Goal: Task Accomplishment & Management: Manage account settings

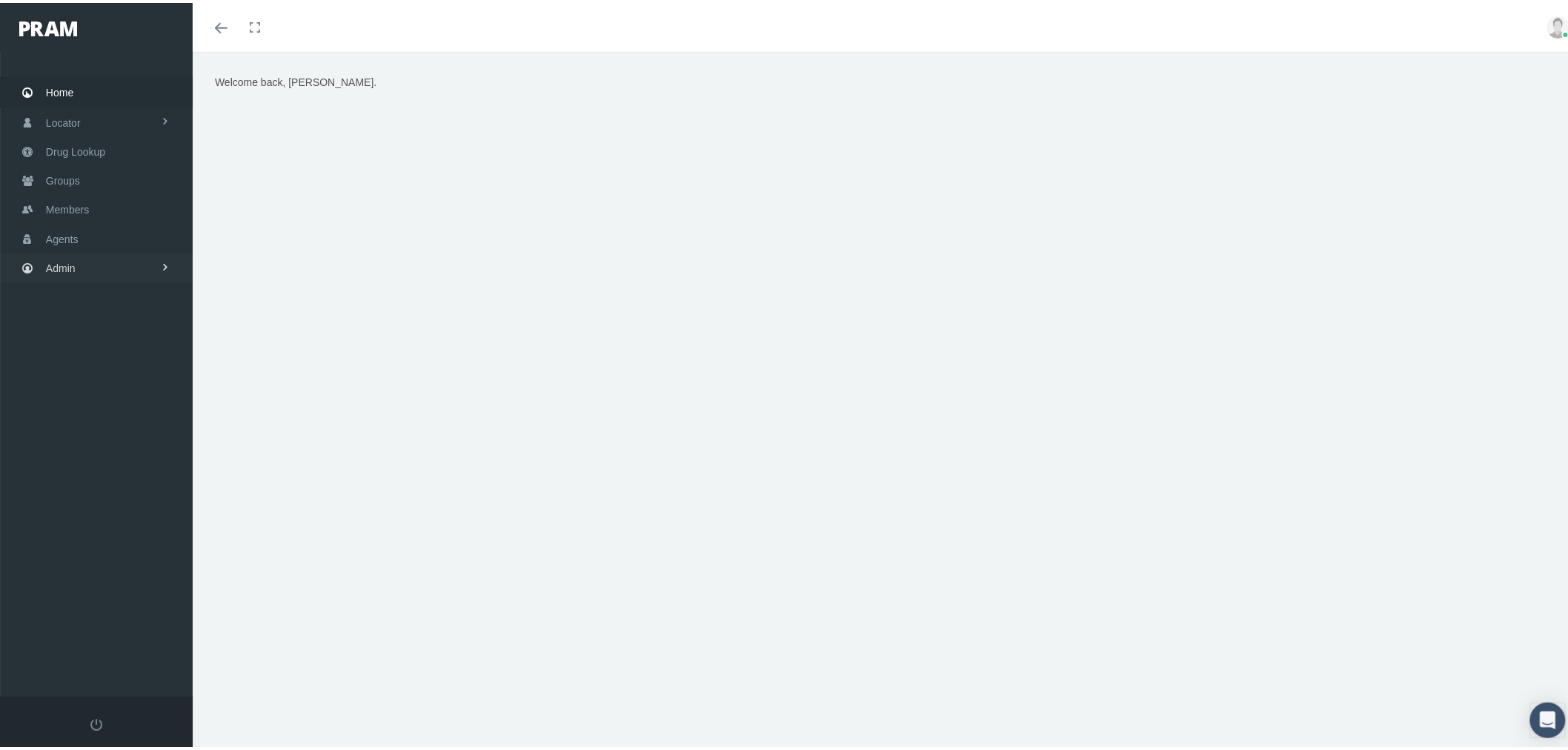
click at [100, 275] on link "Admin" at bounding box center [96, 265] width 193 height 29
click at [143, 502] on span "Eligibility File Uploads" at bounding box center [111, 514] width 100 height 25
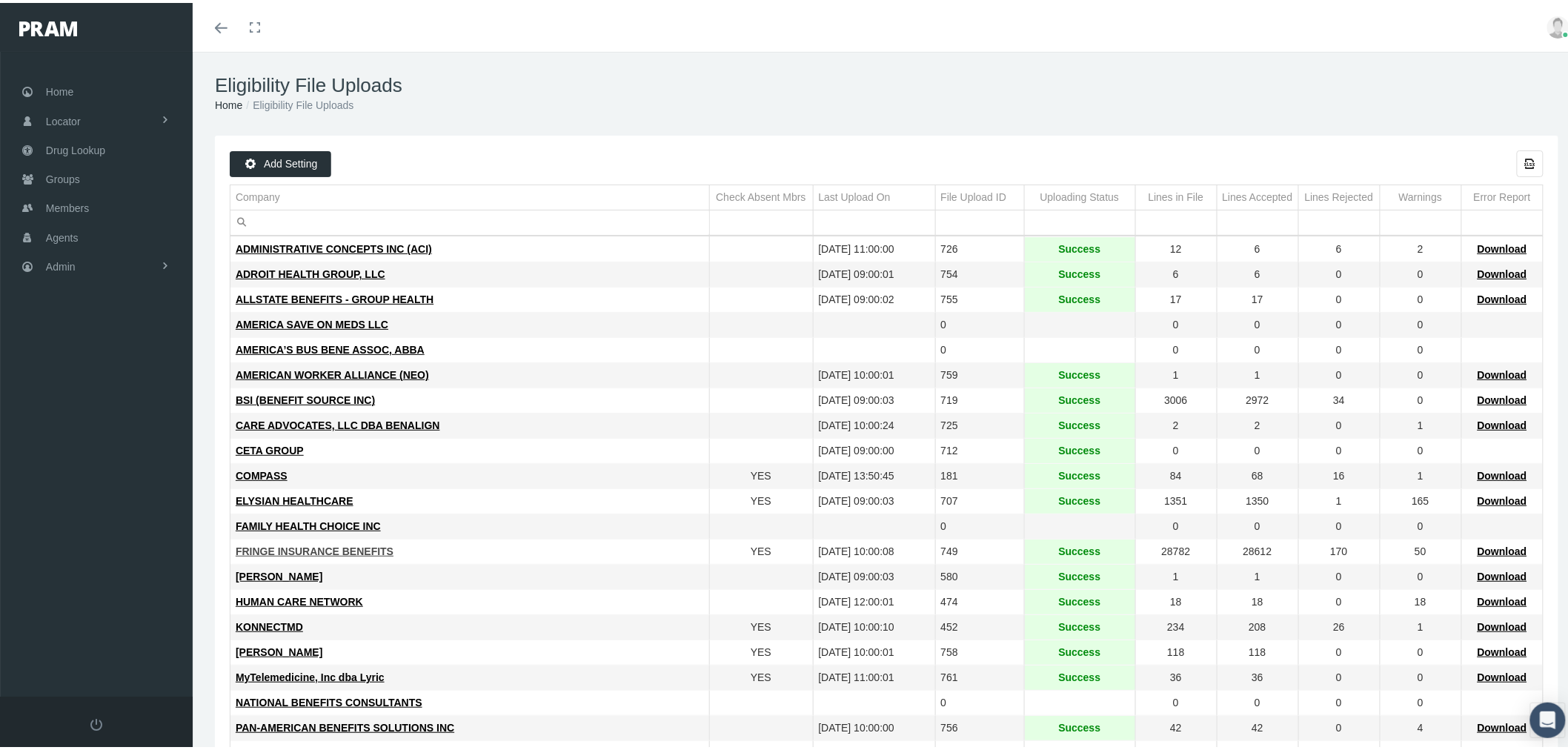
click at [300, 548] on span "FRINGE INSURANCE BENEFITS" at bounding box center [314, 548] width 158 height 12
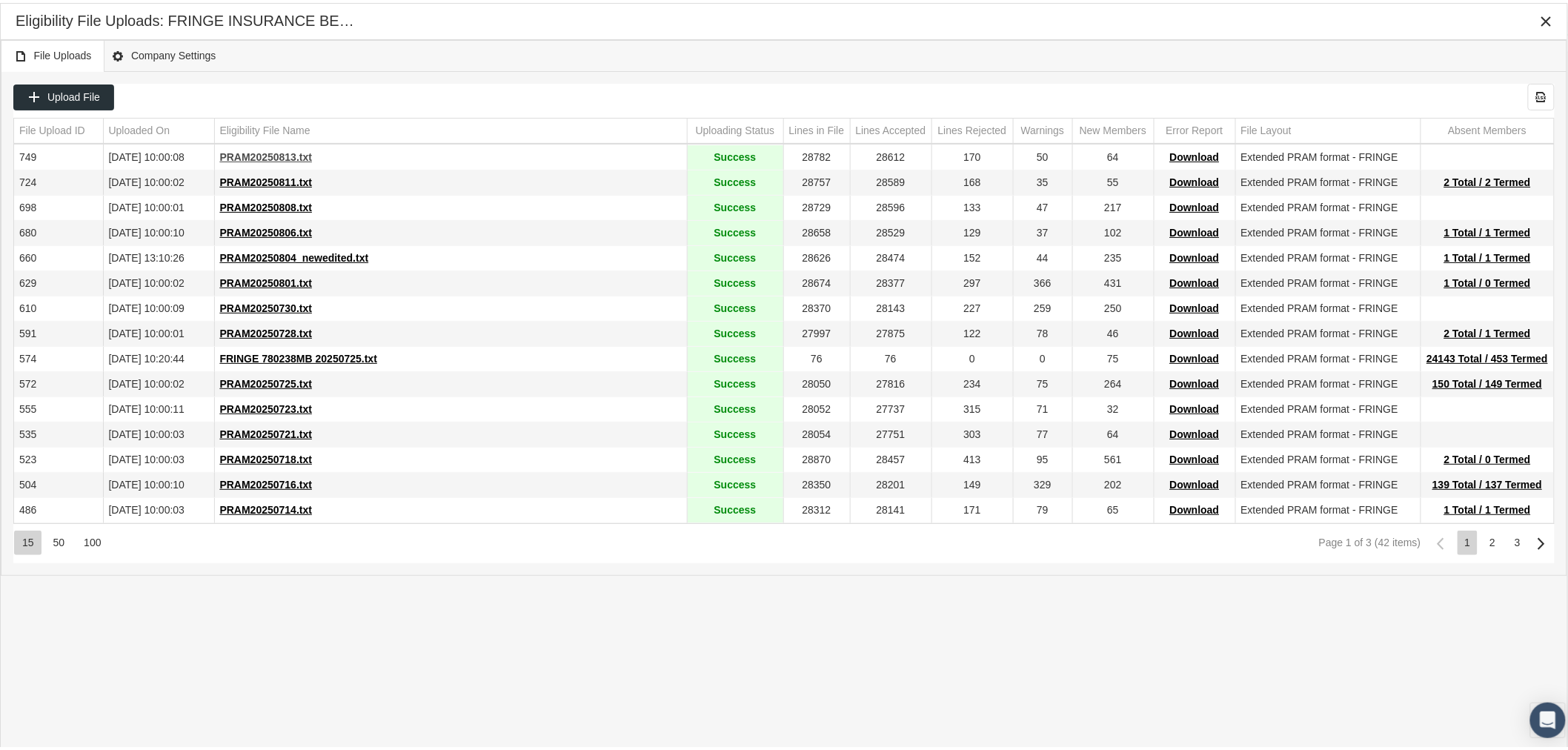
click at [275, 156] on span "PRAM20250813.txt" at bounding box center [266, 154] width 92 height 12
click at [92, 92] on span "Upload File" at bounding box center [74, 94] width 53 height 12
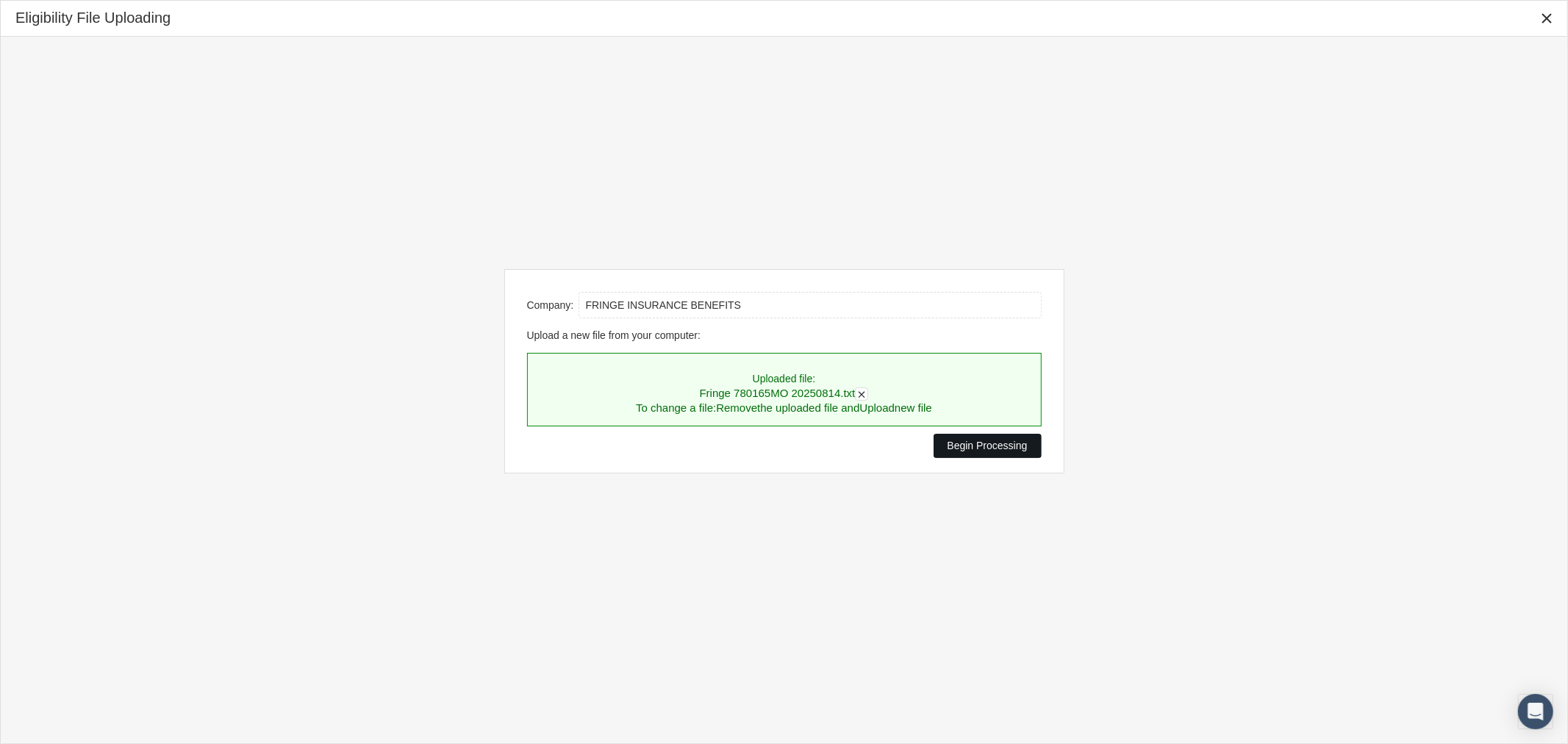
click at [997, 448] on span "Begin Processing" at bounding box center [988, 445] width 80 height 12
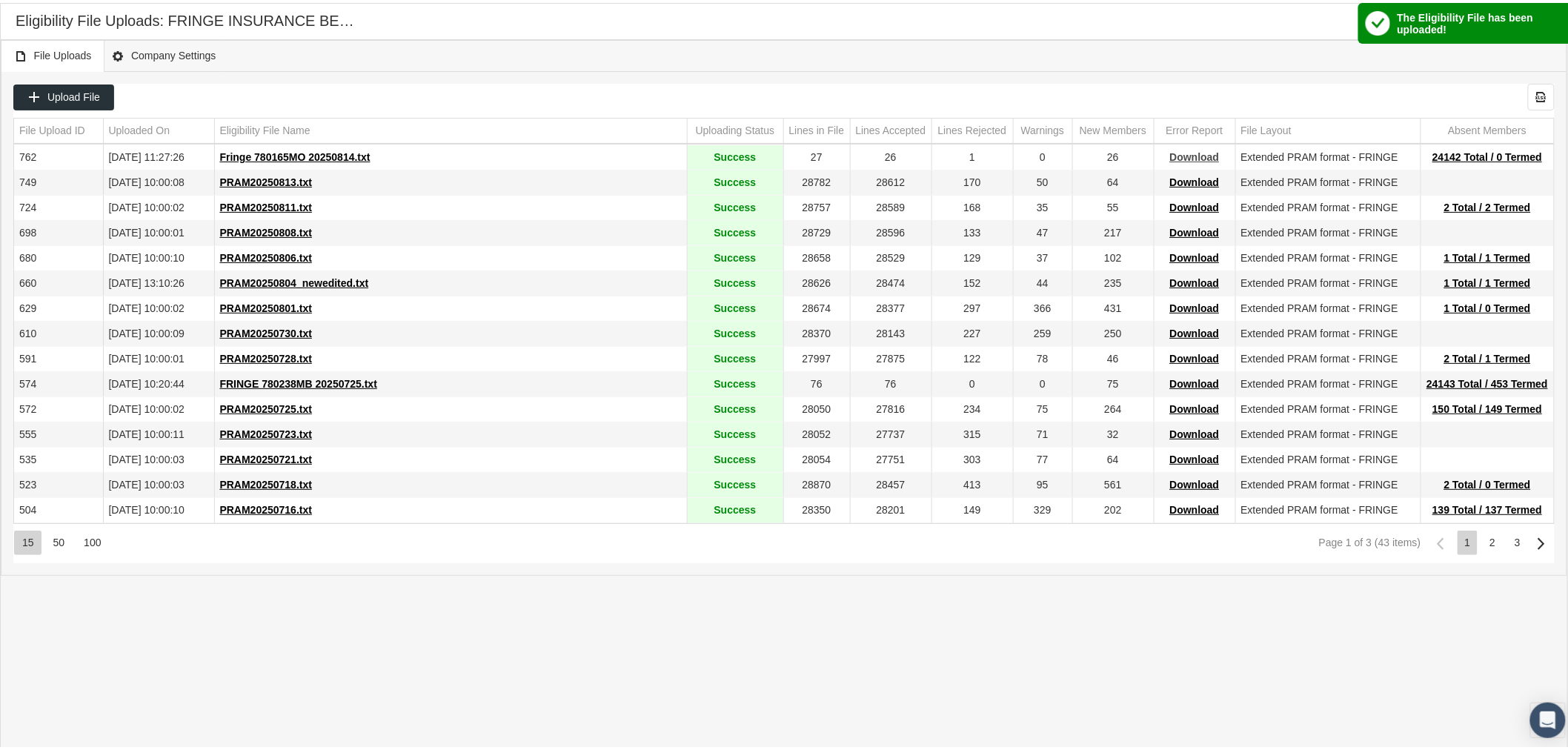
click at [1180, 152] on span "Download" at bounding box center [1195, 154] width 49 height 12
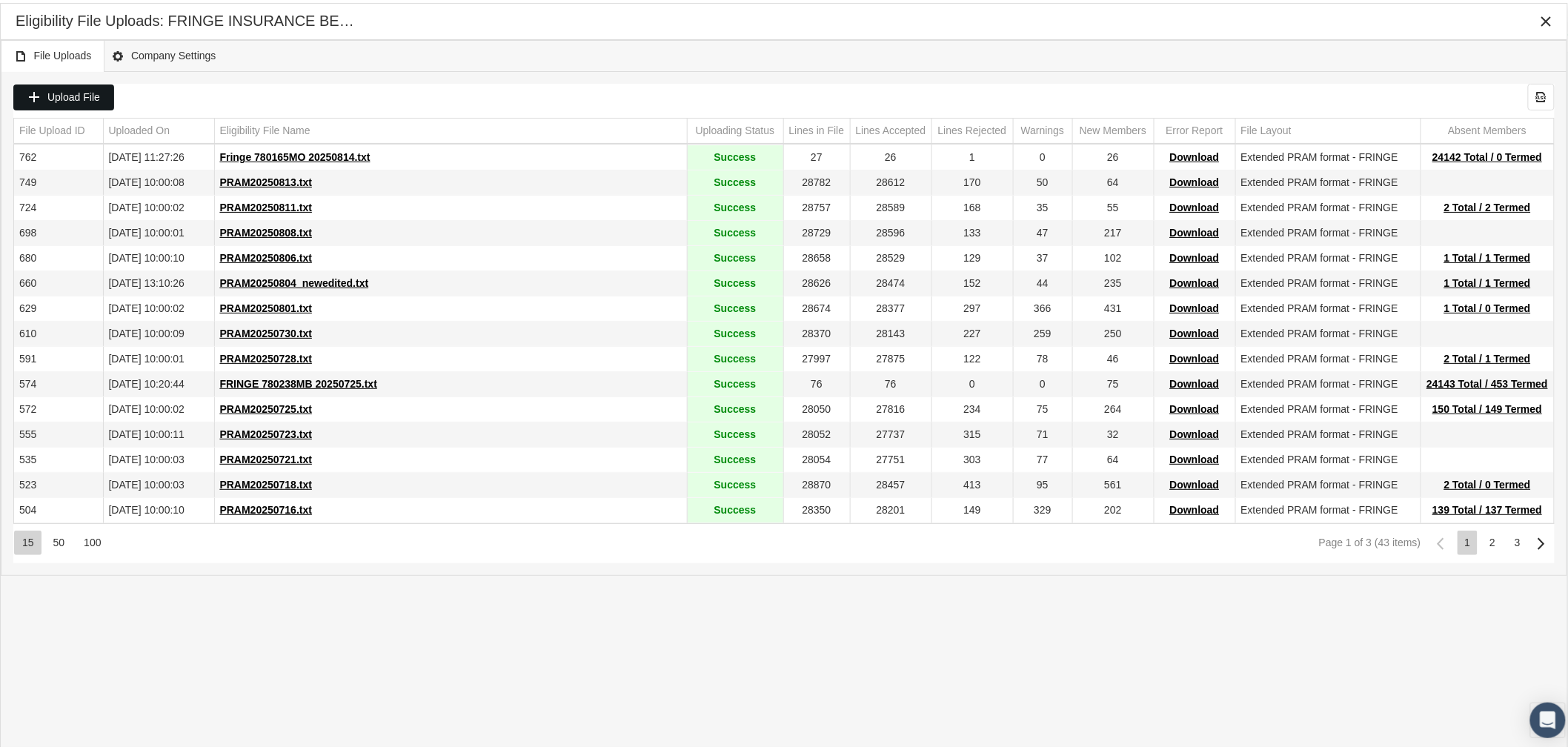
click at [75, 91] on span "Upload File" at bounding box center [74, 94] width 53 height 12
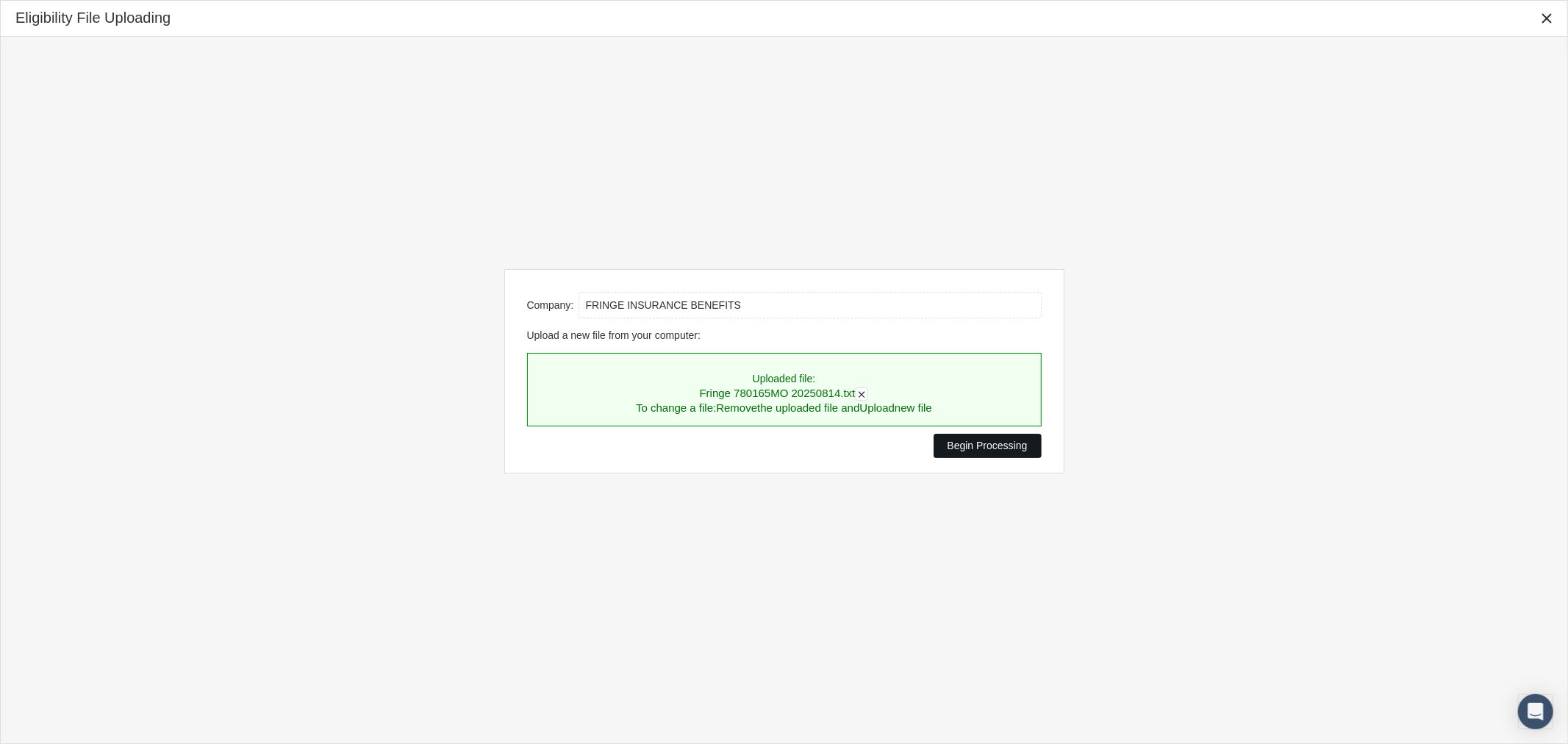
click at [991, 445] on span "Begin Processing" at bounding box center [988, 445] width 80 height 12
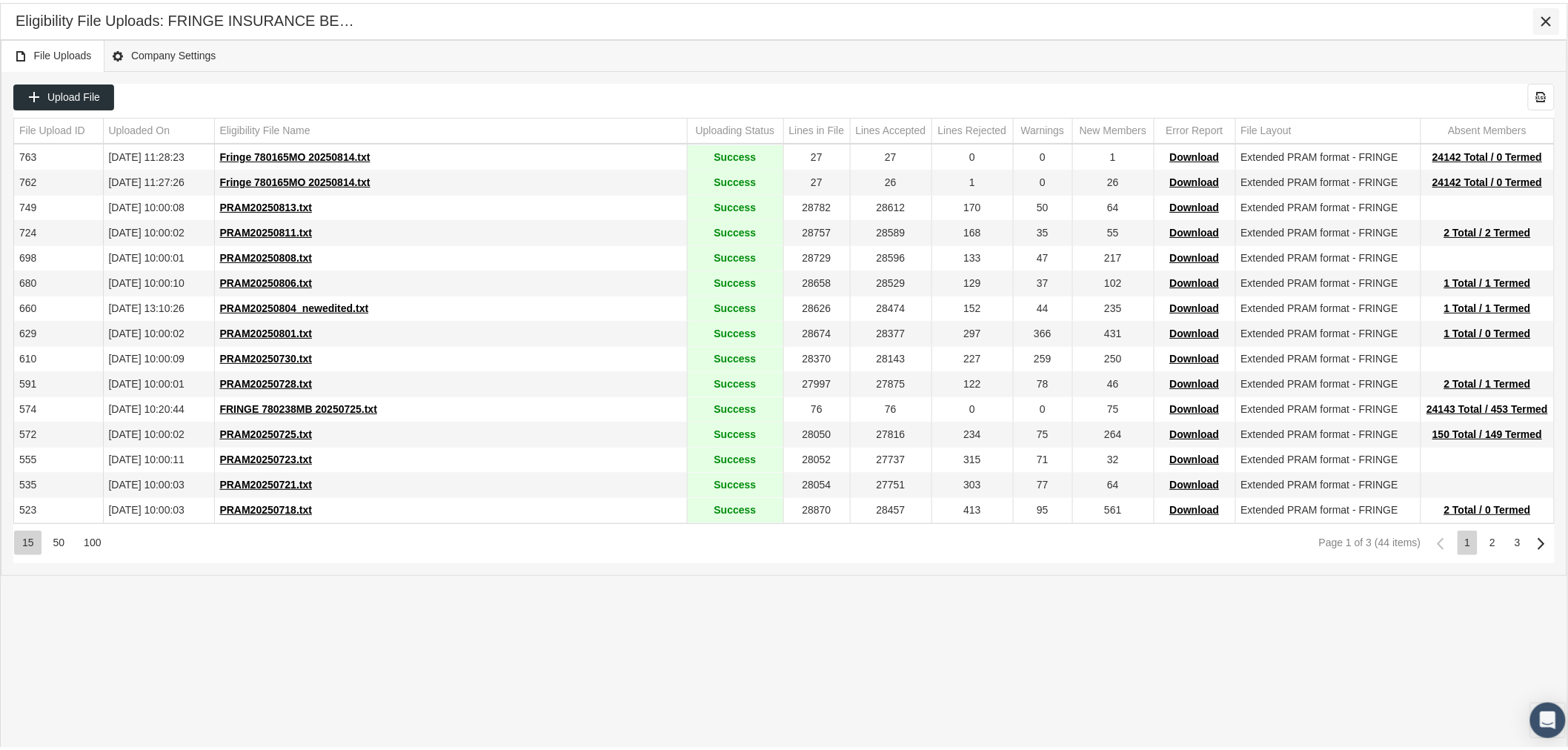
click at [1550, 13] on icon "Close" at bounding box center [1546, 19] width 13 height 13
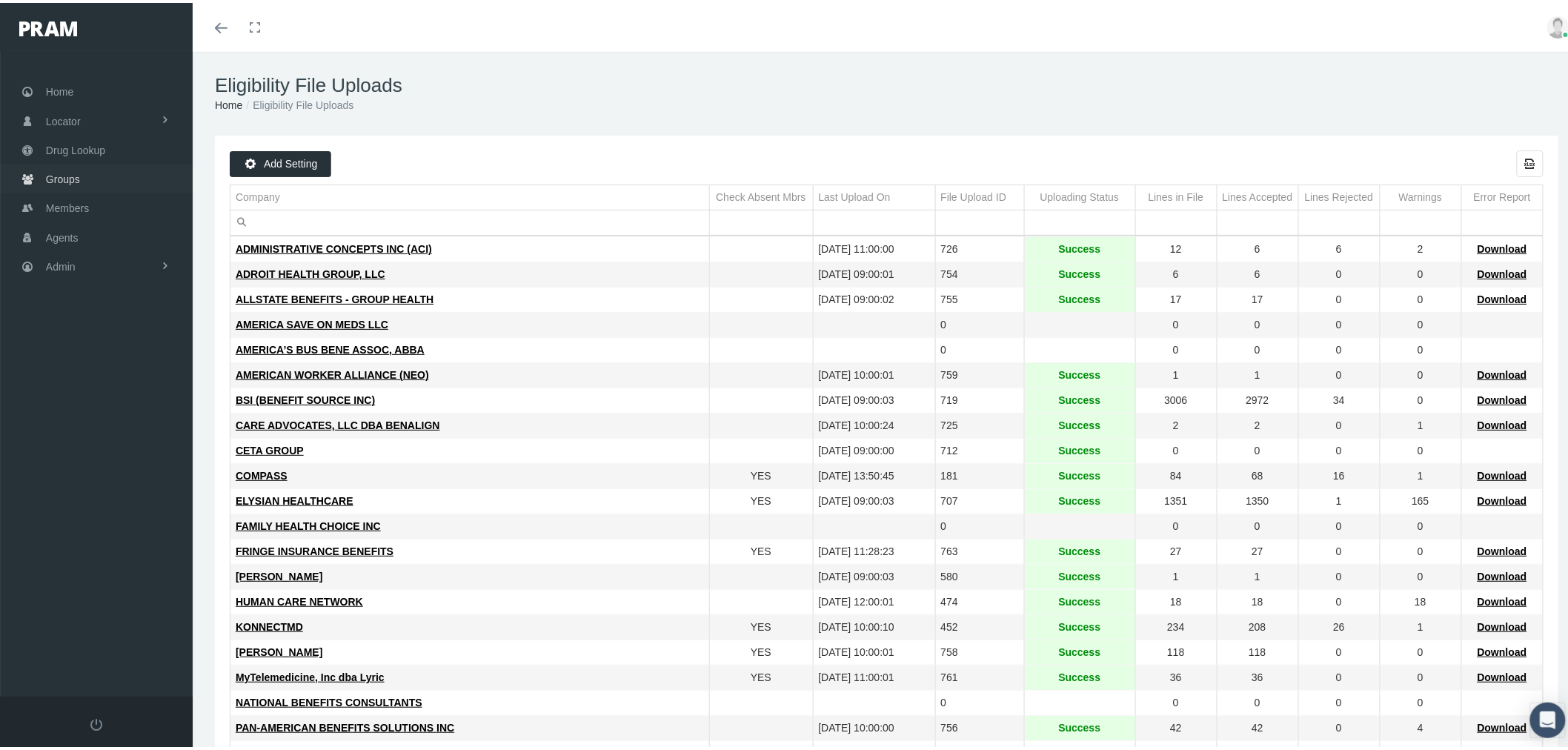
click at [86, 171] on link "Groups" at bounding box center [96, 176] width 193 height 29
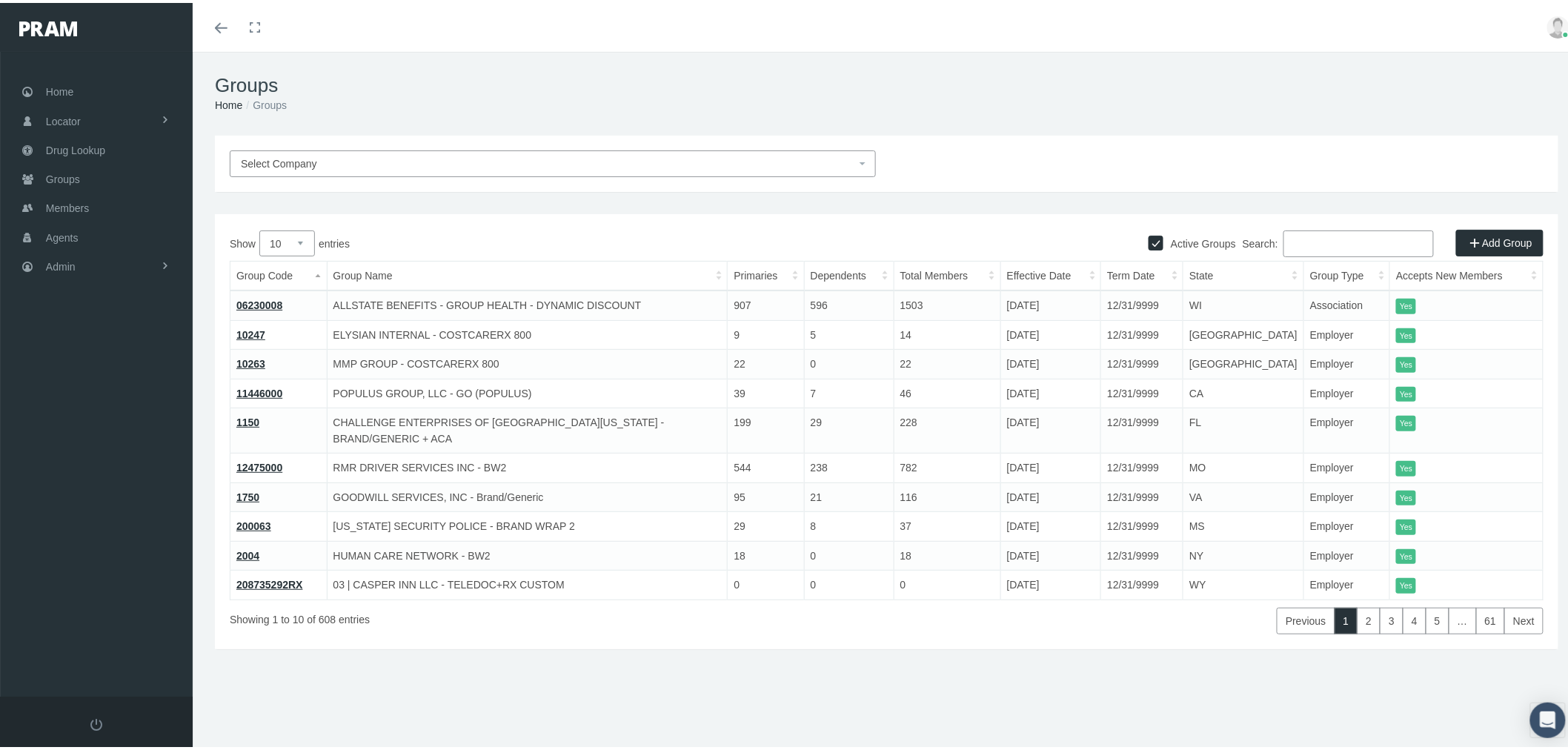
click at [1306, 240] on input "Search:" at bounding box center [1359, 241] width 151 height 27
paste input "780165MO"
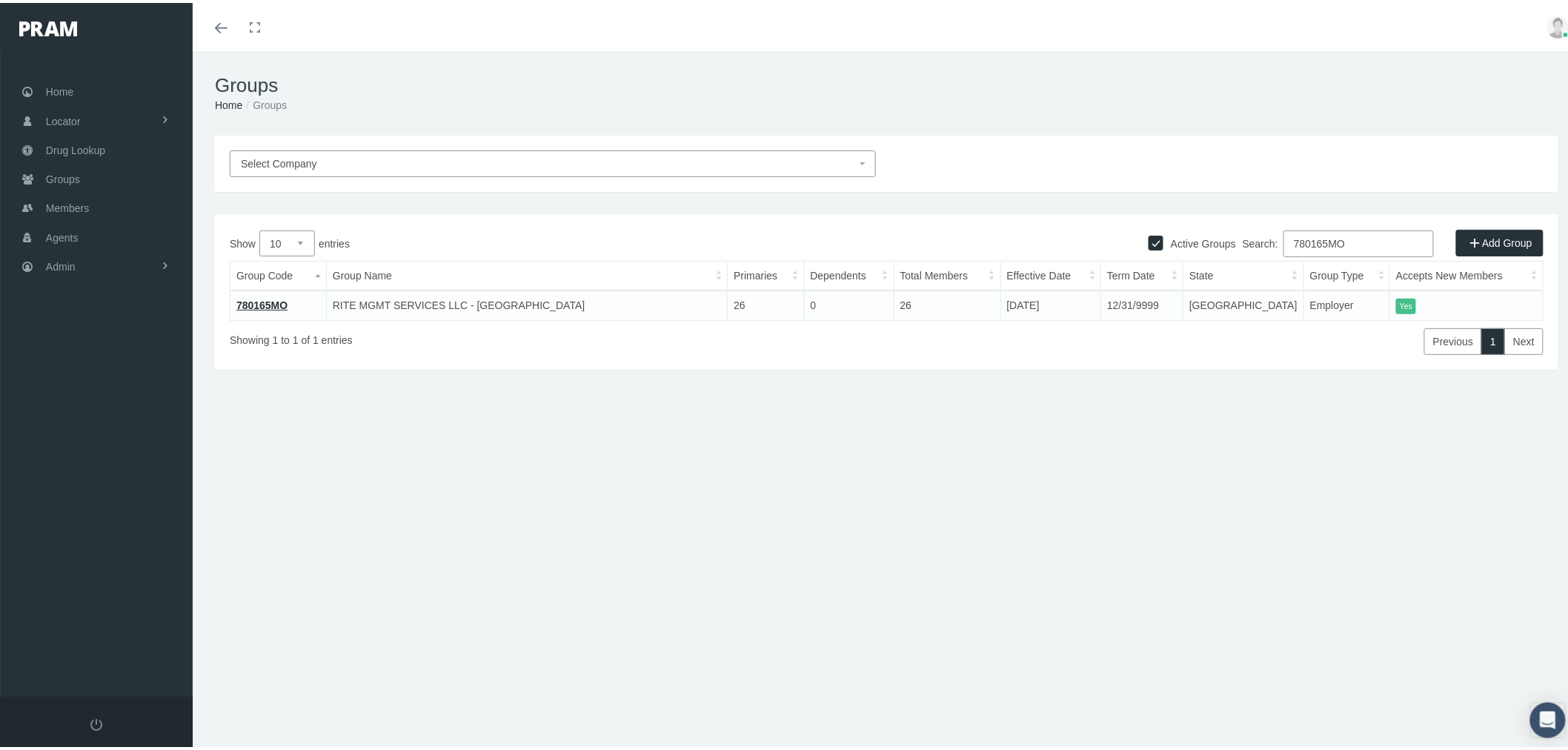
type input "780165MO"
click at [271, 302] on link "780165MO" at bounding box center [262, 302] width 51 height 12
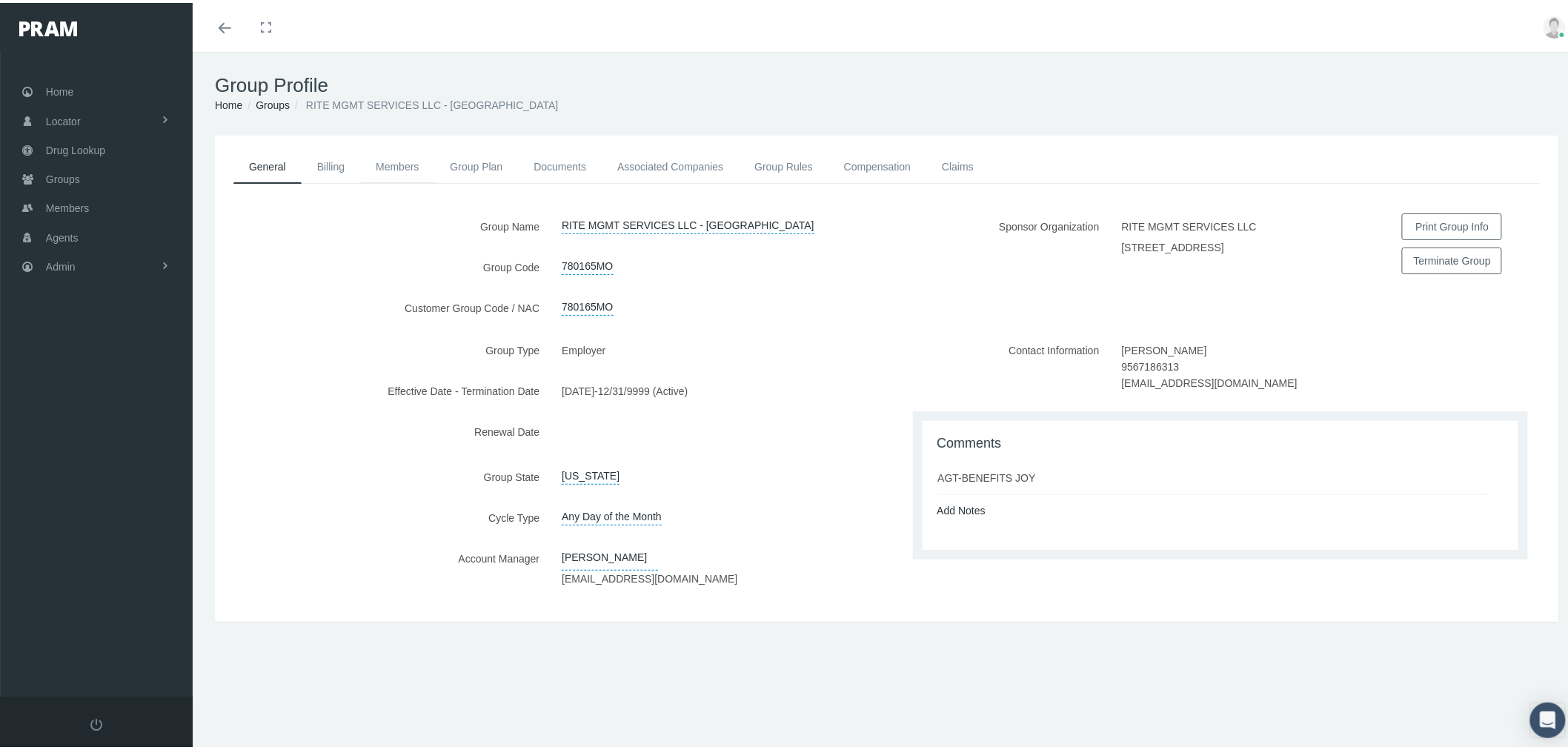
click at [388, 164] on link "Members" at bounding box center [397, 164] width 74 height 32
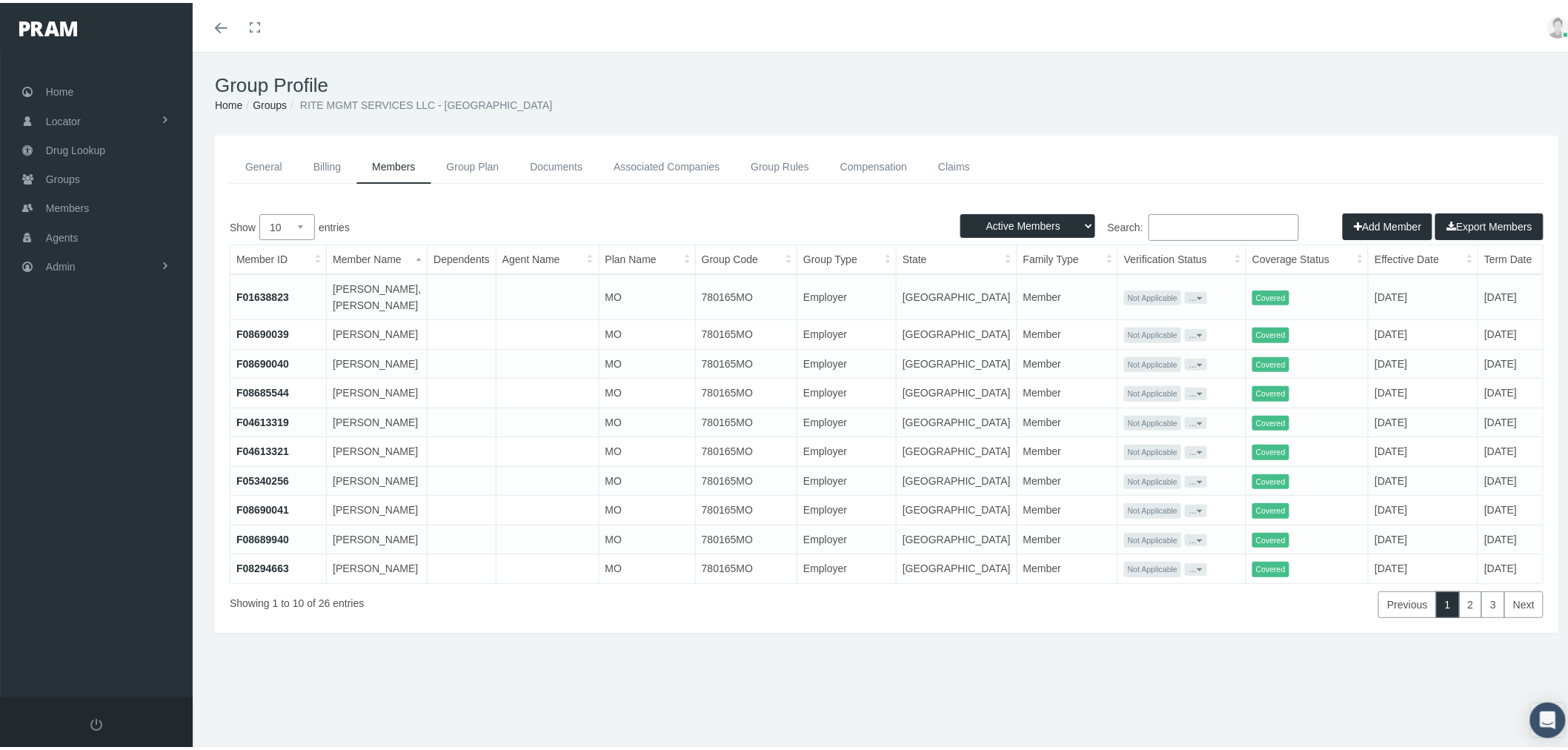
click at [1187, 224] on input "Search:" at bounding box center [1224, 224] width 151 height 27
paste input "F04613318"
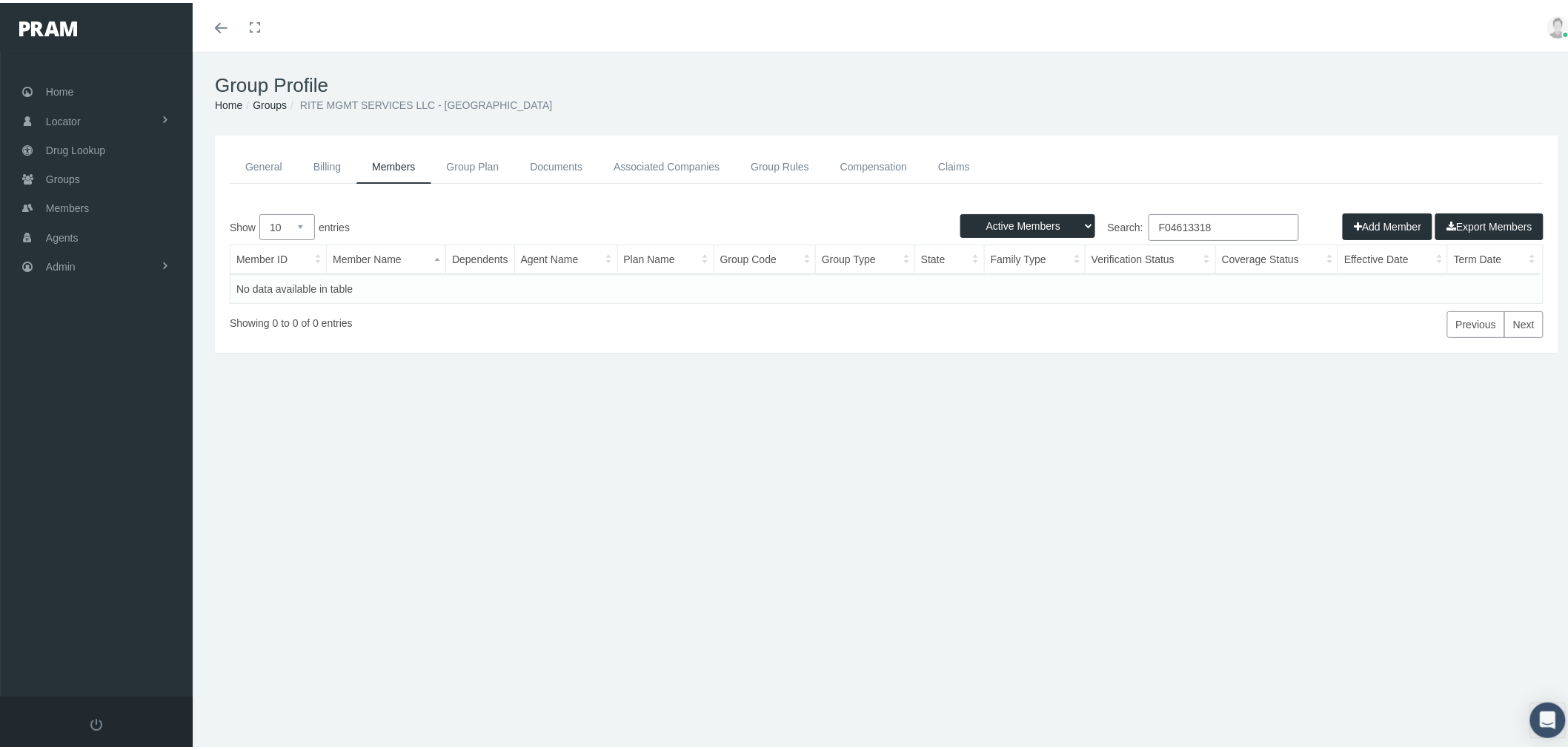
type input "F04613318"
click at [1049, 216] on select "Active Members Terminated Members Active & Terminated" at bounding box center [1028, 223] width 135 height 23
click at [87, 180] on link "Groups" at bounding box center [96, 176] width 193 height 29
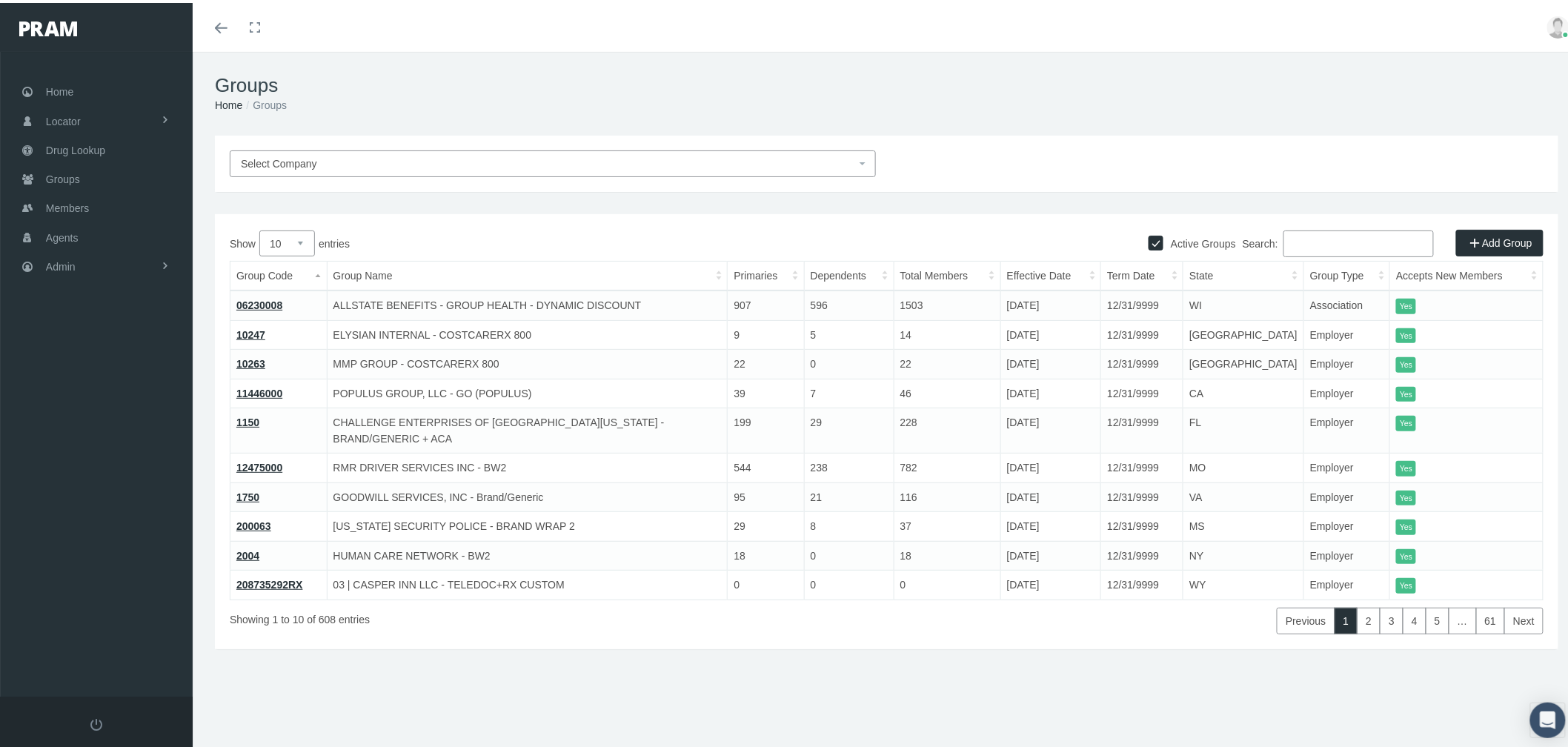
click at [1336, 223] on div "Active Groups Add Group Show 10 25 50 100 entries Search: Group Code Group Name…" at bounding box center [886, 428] width 1344 height 435
click at [1327, 238] on input "Search:" at bounding box center [1359, 241] width 151 height 27
paste input "780165MO"
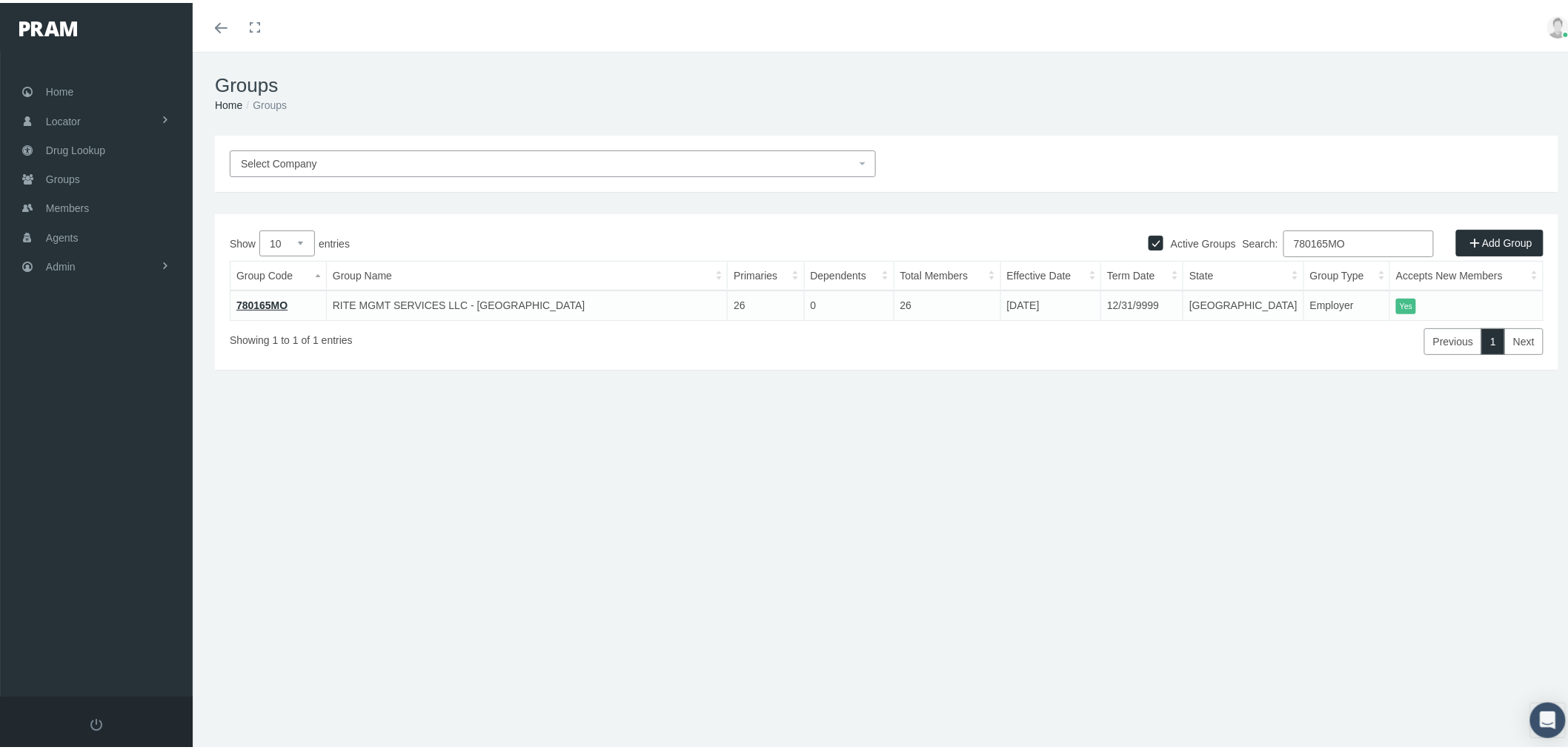
type input "780165MO"
click at [277, 301] on link "780165MO" at bounding box center [262, 302] width 51 height 12
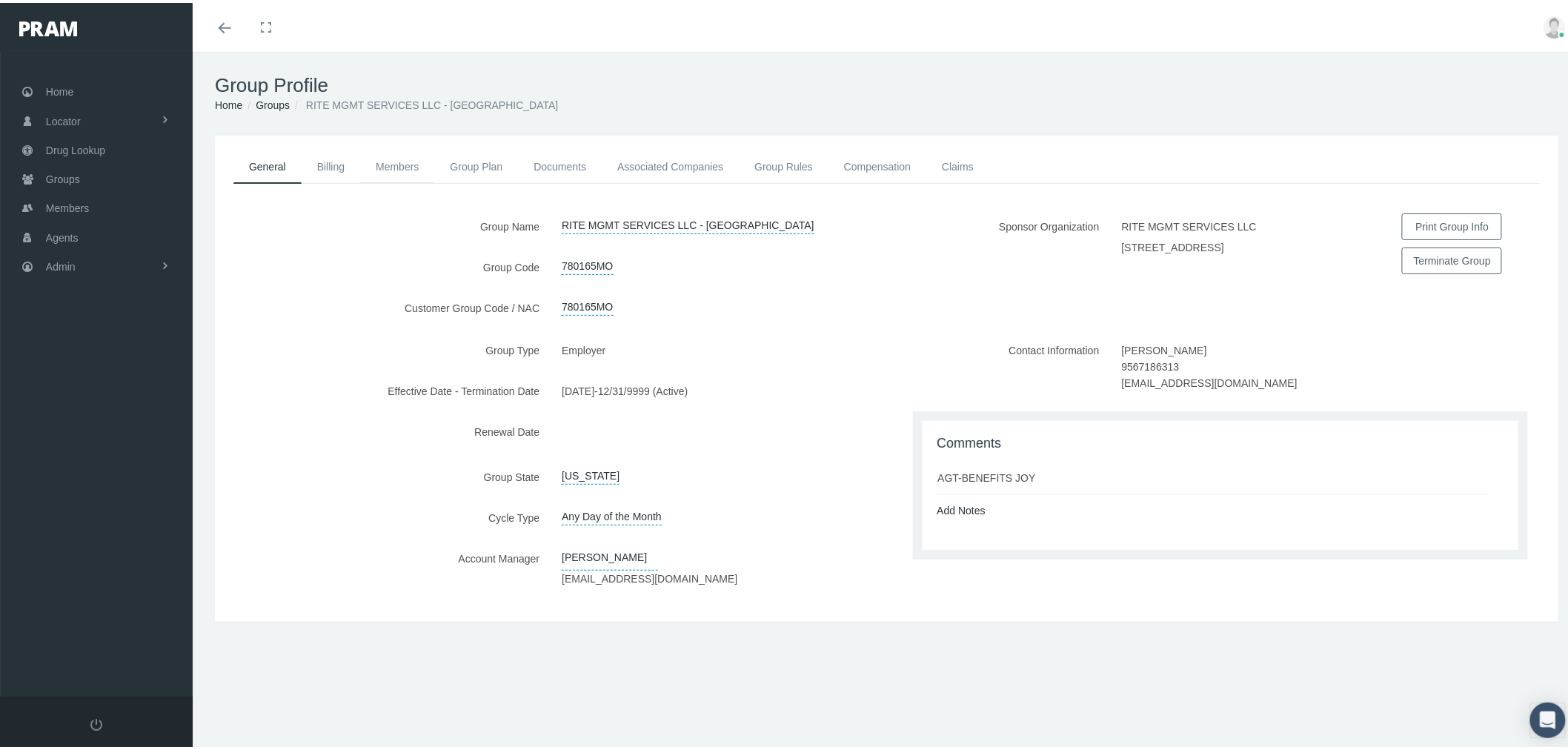
click at [394, 164] on link "Members" at bounding box center [397, 164] width 74 height 32
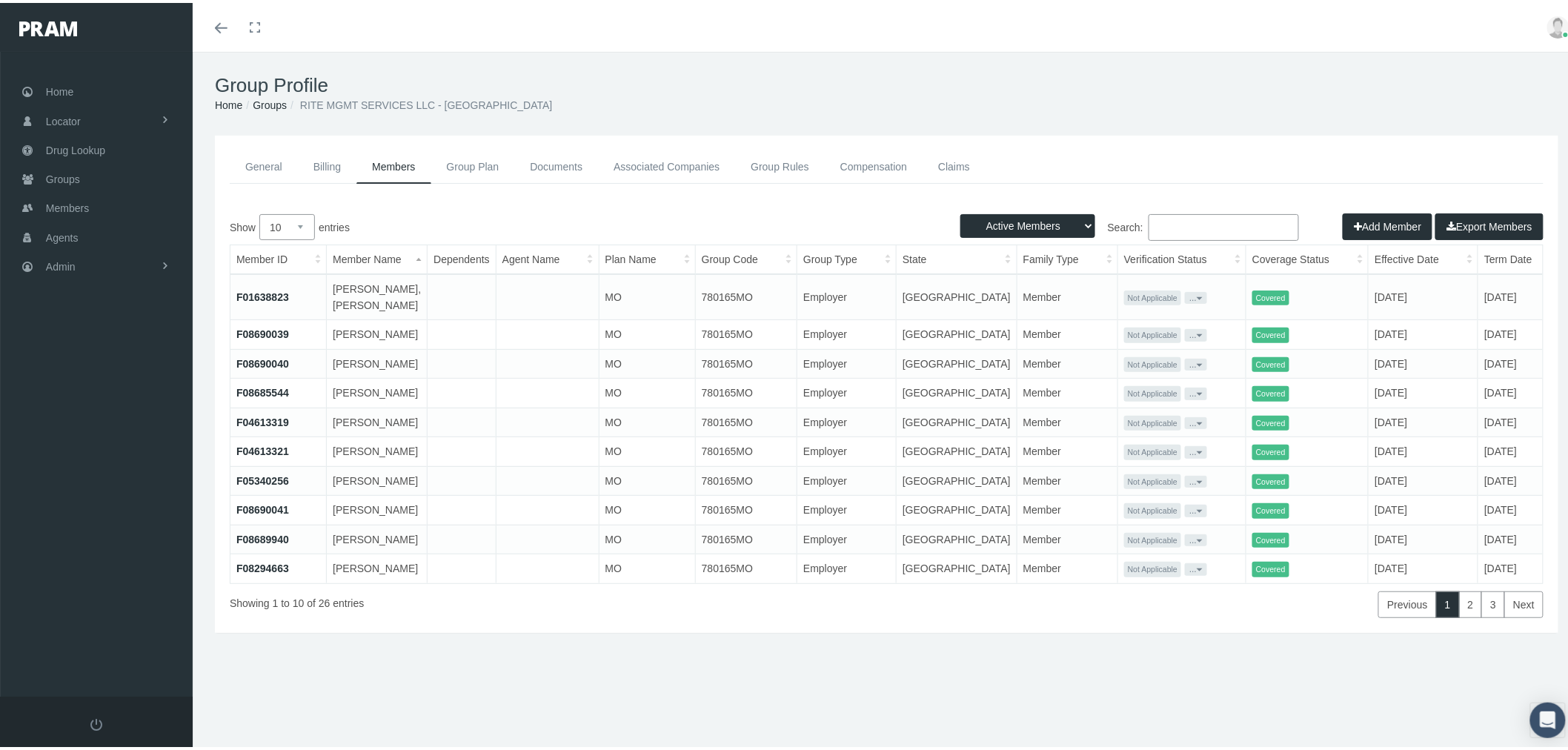
click at [1171, 226] on input "Search:" at bounding box center [1224, 224] width 151 height 27
click at [1173, 220] on input "Search:" at bounding box center [1224, 224] width 151 height 27
paste input "F04613318"
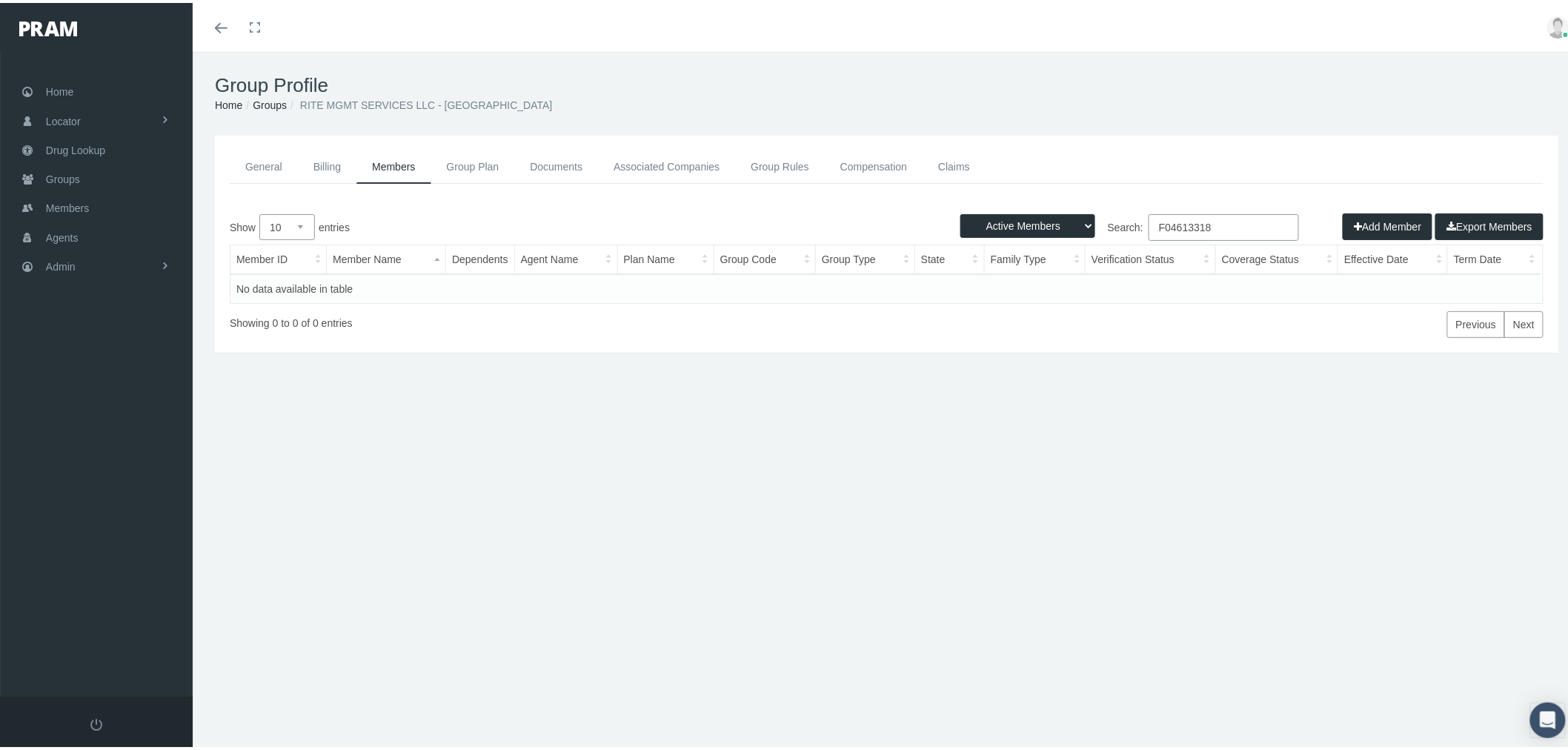
type input "F04613318"
click at [988, 223] on select "Active Members Terminated Members Active & Terminated" at bounding box center [1028, 223] width 135 height 23
select select "3"
click at [961, 211] on select "Active Members Terminated Members Active & Terminated" at bounding box center [1028, 223] width 135 height 23
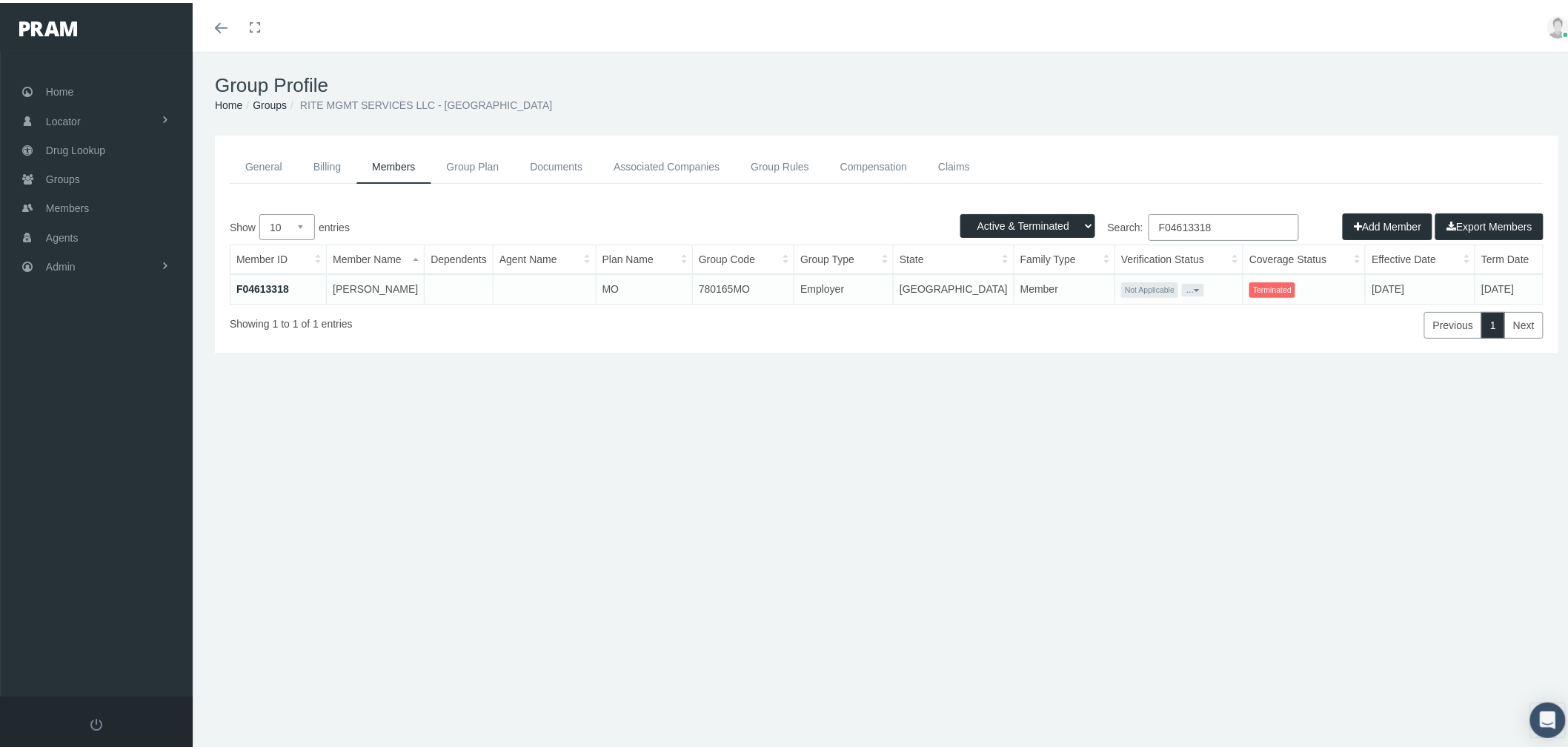
click at [279, 285] on link "F04613318" at bounding box center [262, 286] width 53 height 12
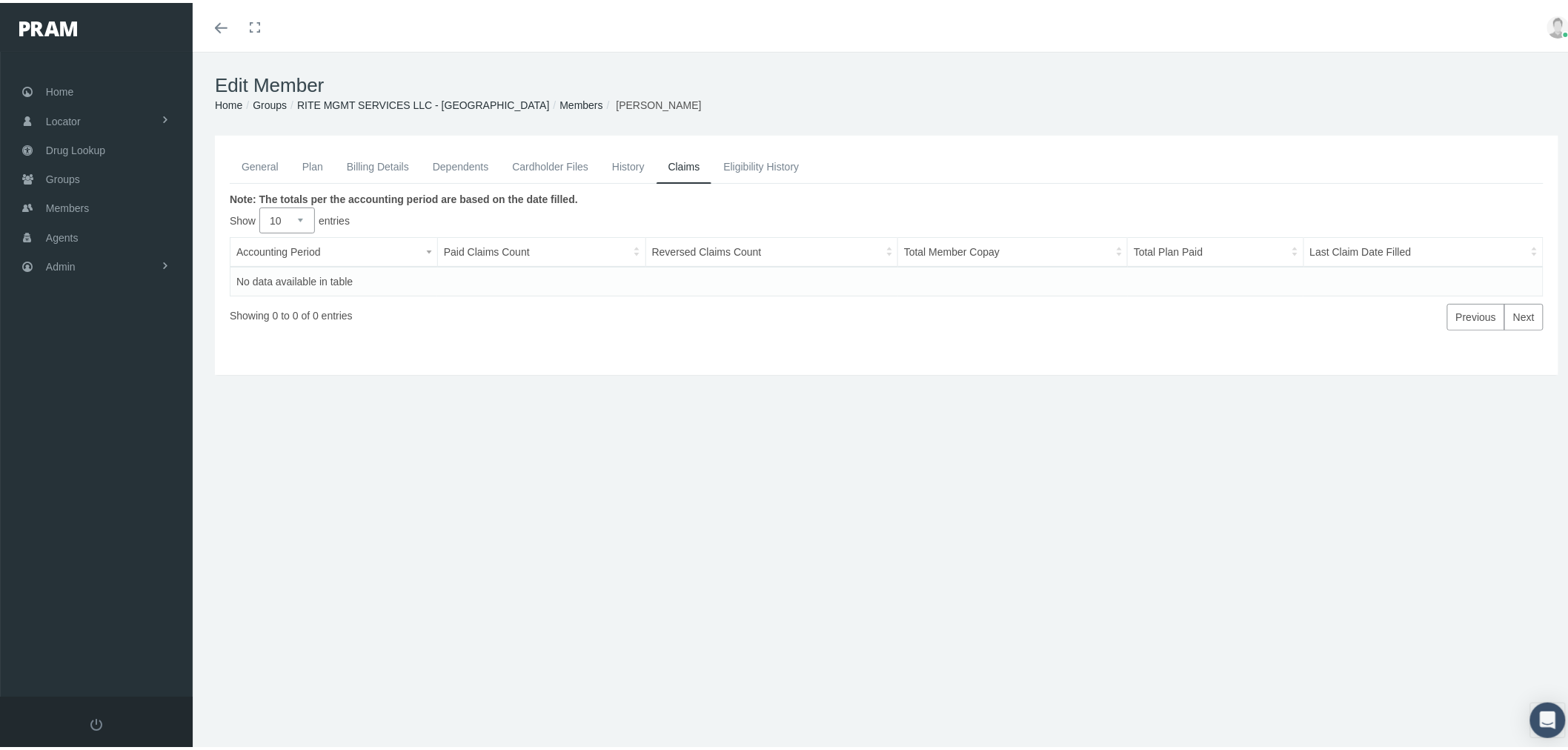
click at [266, 164] on link "General" at bounding box center [260, 164] width 61 height 32
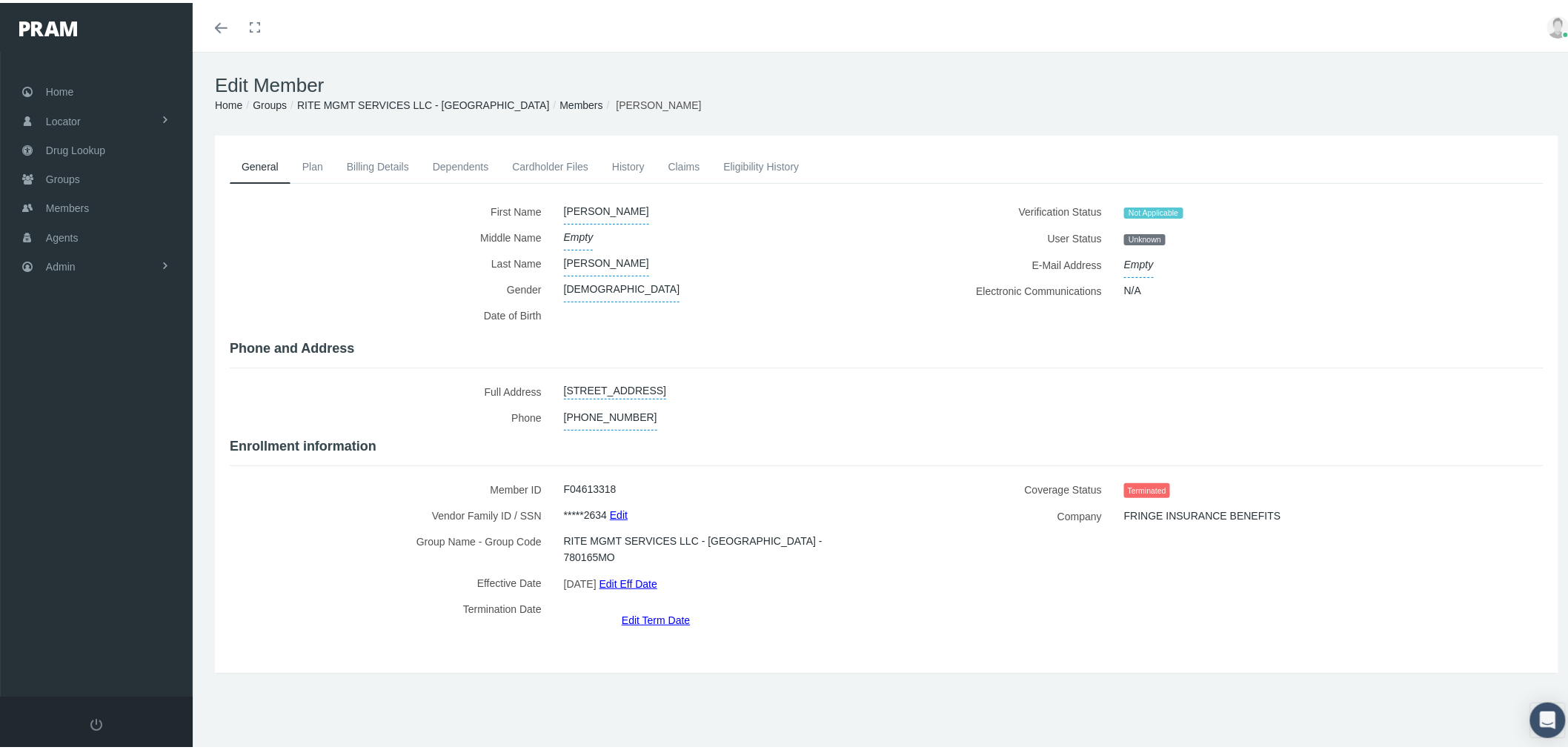
click at [652, 606] on link "Edit Term Date" at bounding box center [656, 616] width 68 height 22
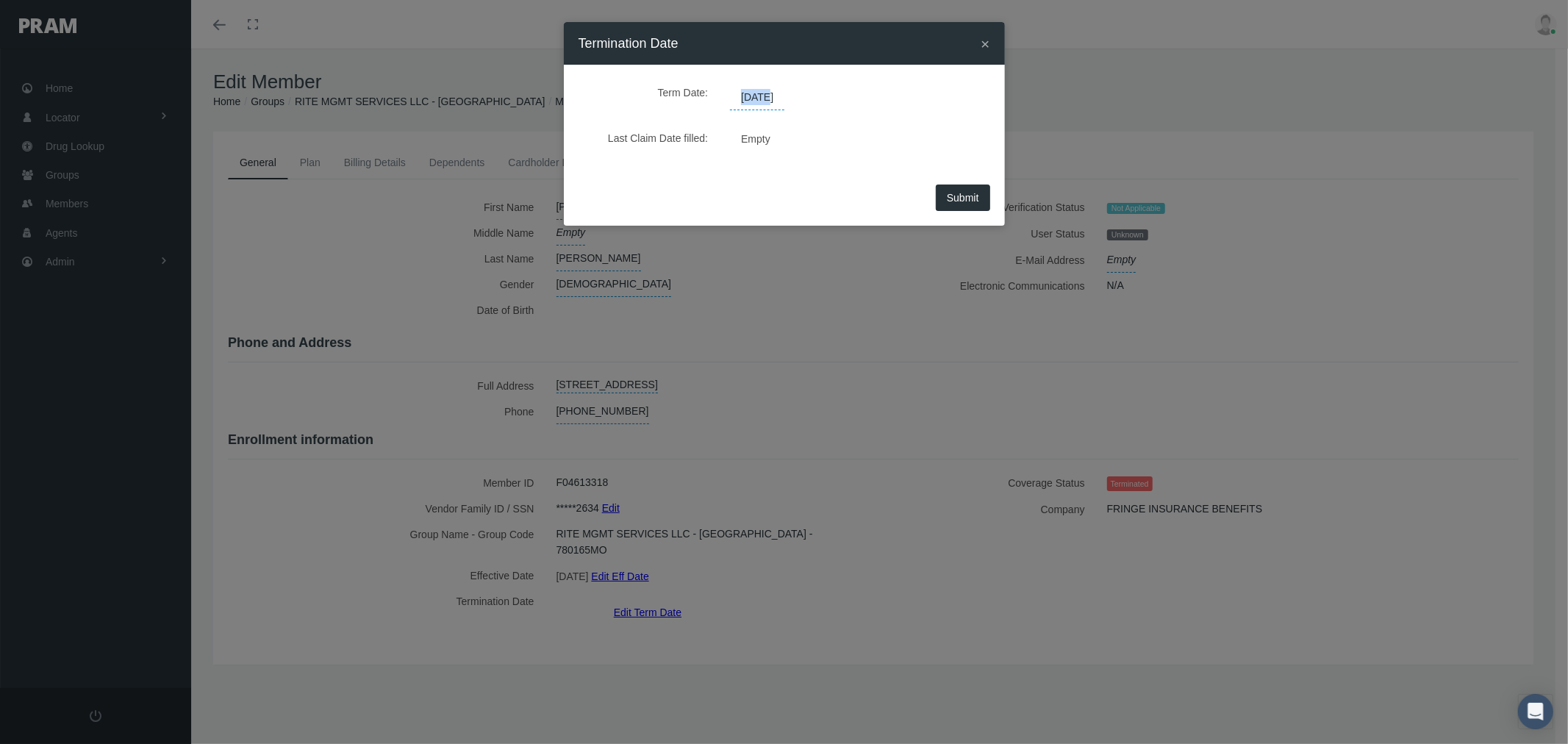
drag, startPoint x: 743, startPoint y: 97, endPoint x: 767, endPoint y: 97, distance: 24.0
click at [767, 97] on span "08/01/2025" at bounding box center [757, 97] width 55 height 25
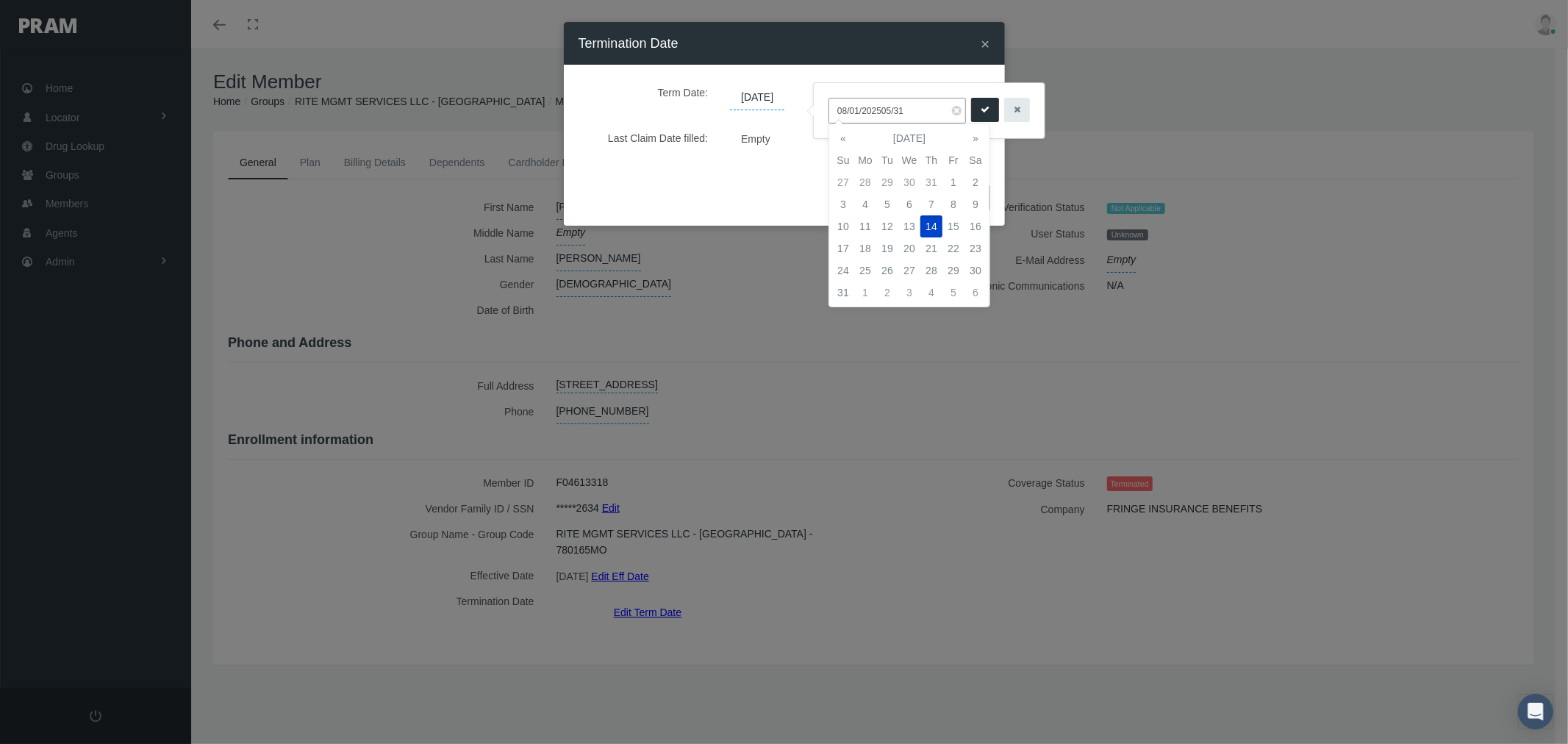
drag, startPoint x: 919, startPoint y: 110, endPoint x: 803, endPoint y: 97, distance: 116.7
click at [803, 98] on body "Toggle Fullscreen Toggle navigation Toggle menubar Toggle fullscreen Profile Lo…" at bounding box center [784, 372] width 1568 height 744
click at [849, 141] on th "«" at bounding box center [843, 137] width 22 height 22
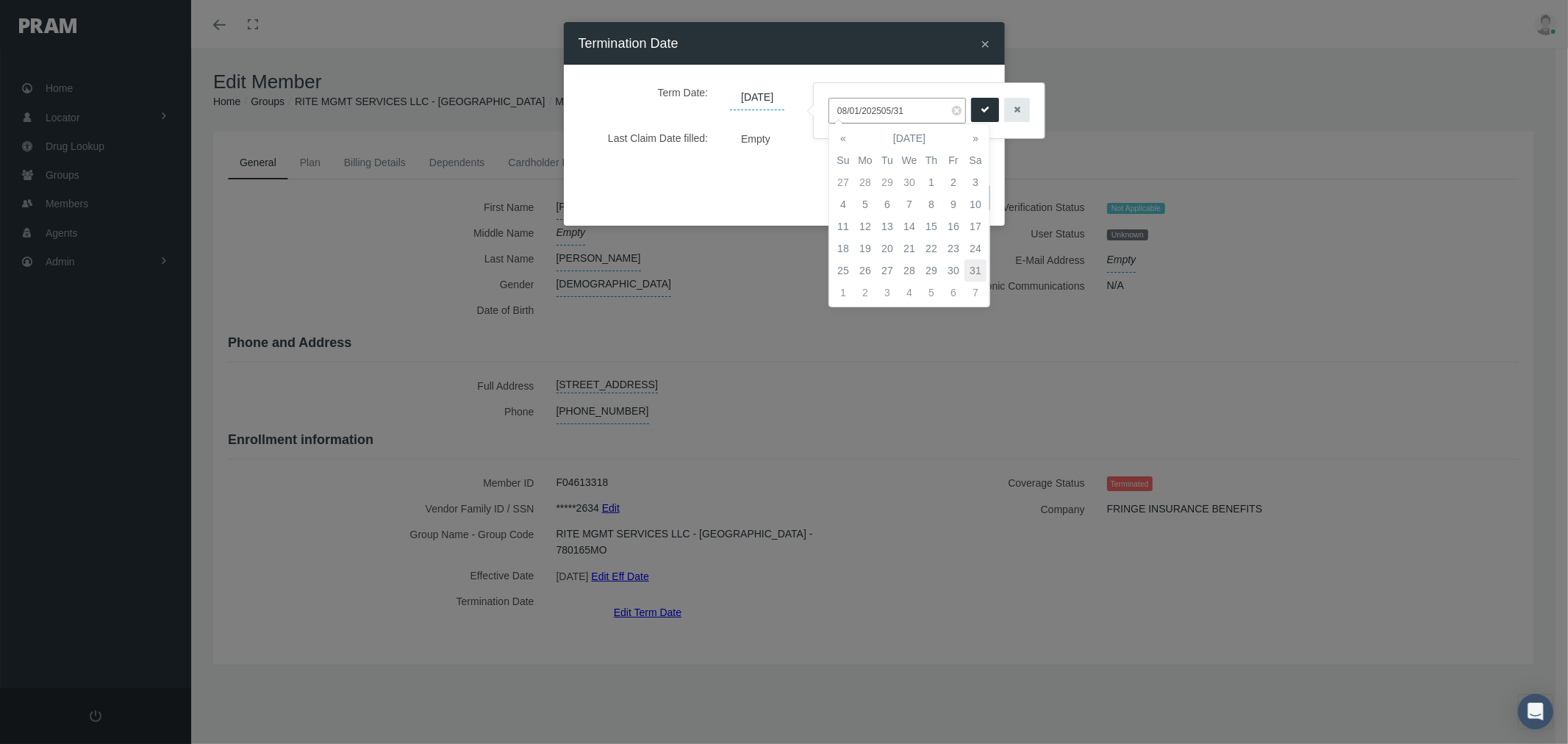
click at [972, 264] on td "31" at bounding box center [975, 270] width 22 height 22
type input "05/31/2025"
click at [981, 117] on icon "submit" at bounding box center [985, 109] width 9 height 14
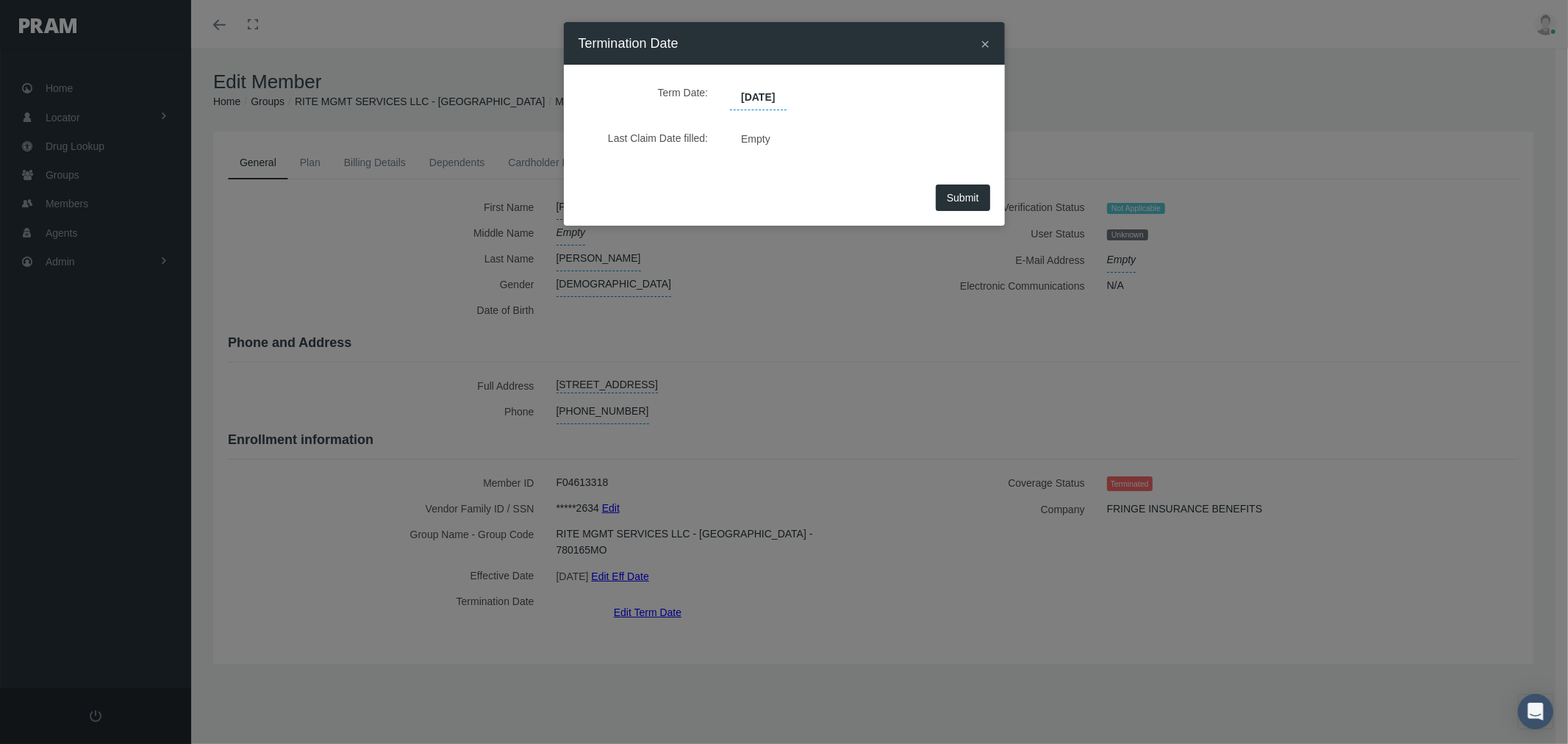
click at [956, 200] on span "Submit" at bounding box center [963, 198] width 32 height 12
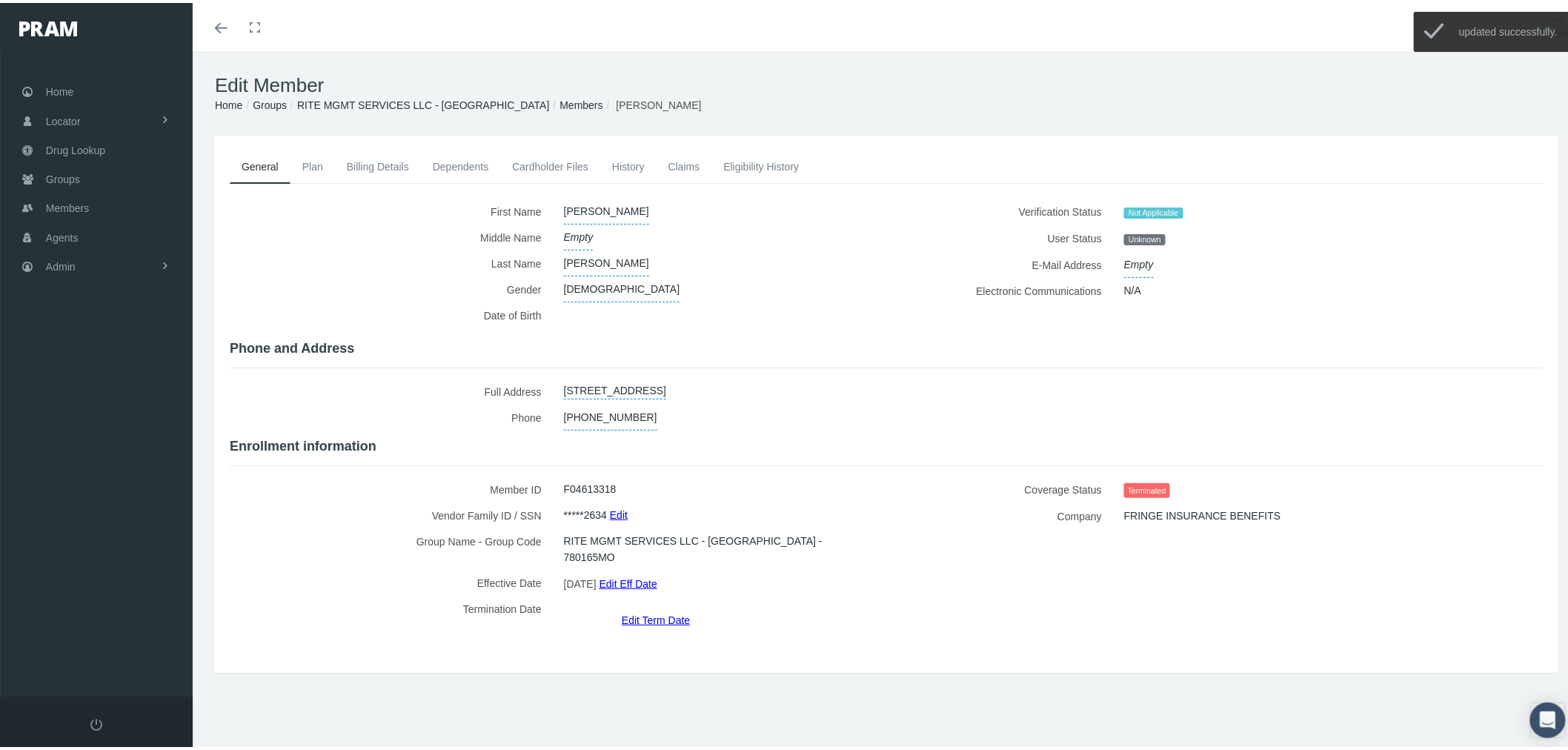
click at [560, 101] on link "Members" at bounding box center [581, 102] width 43 height 12
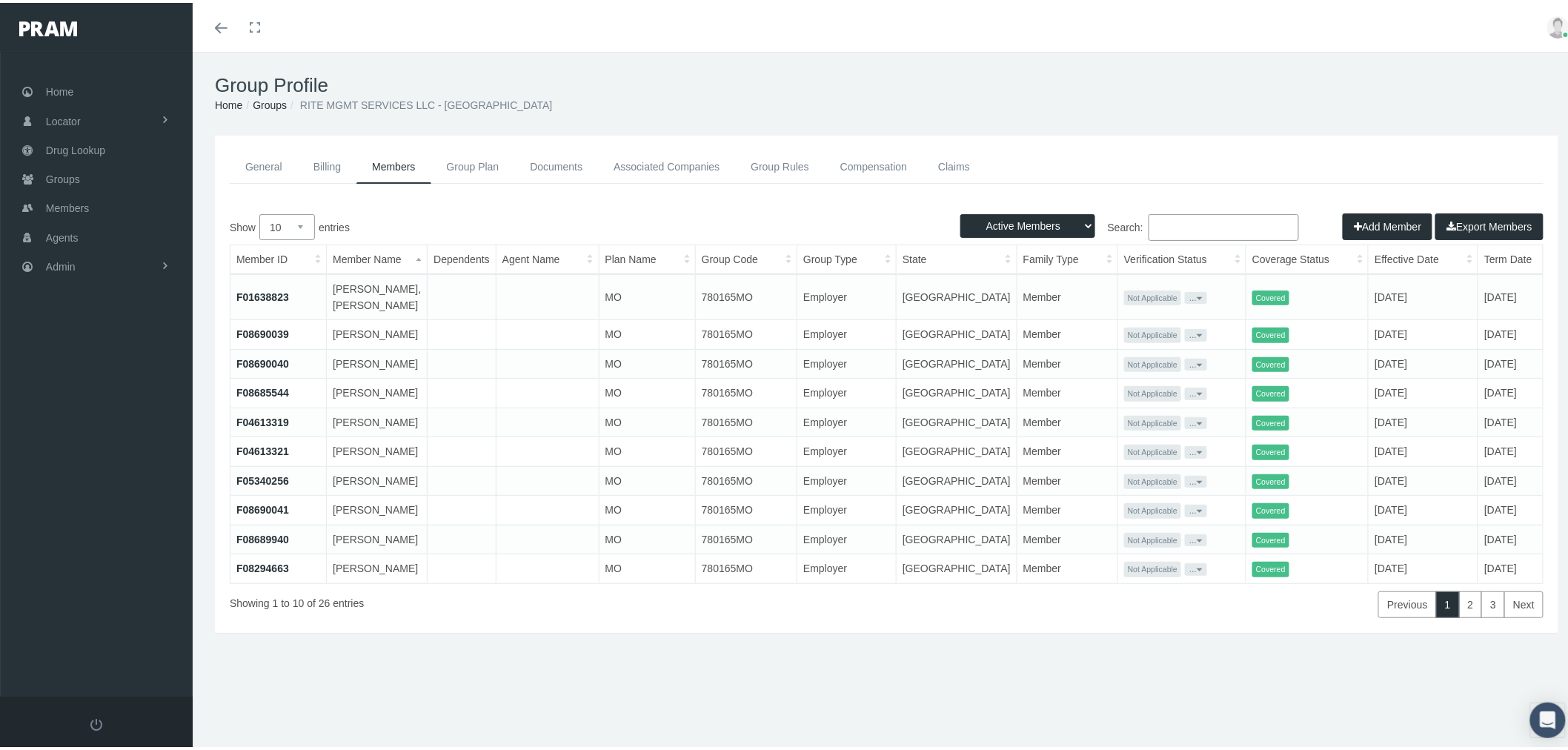
click at [1003, 220] on select "Active Members Terminated Members Active & Terminated" at bounding box center [1028, 223] width 135 height 23
select select "3"
click at [961, 211] on select "Active Members Terminated Members Active & Terminated" at bounding box center [1028, 223] width 135 height 23
click at [292, 222] on select "10 25 50 100" at bounding box center [287, 224] width 56 height 26
select select "50"
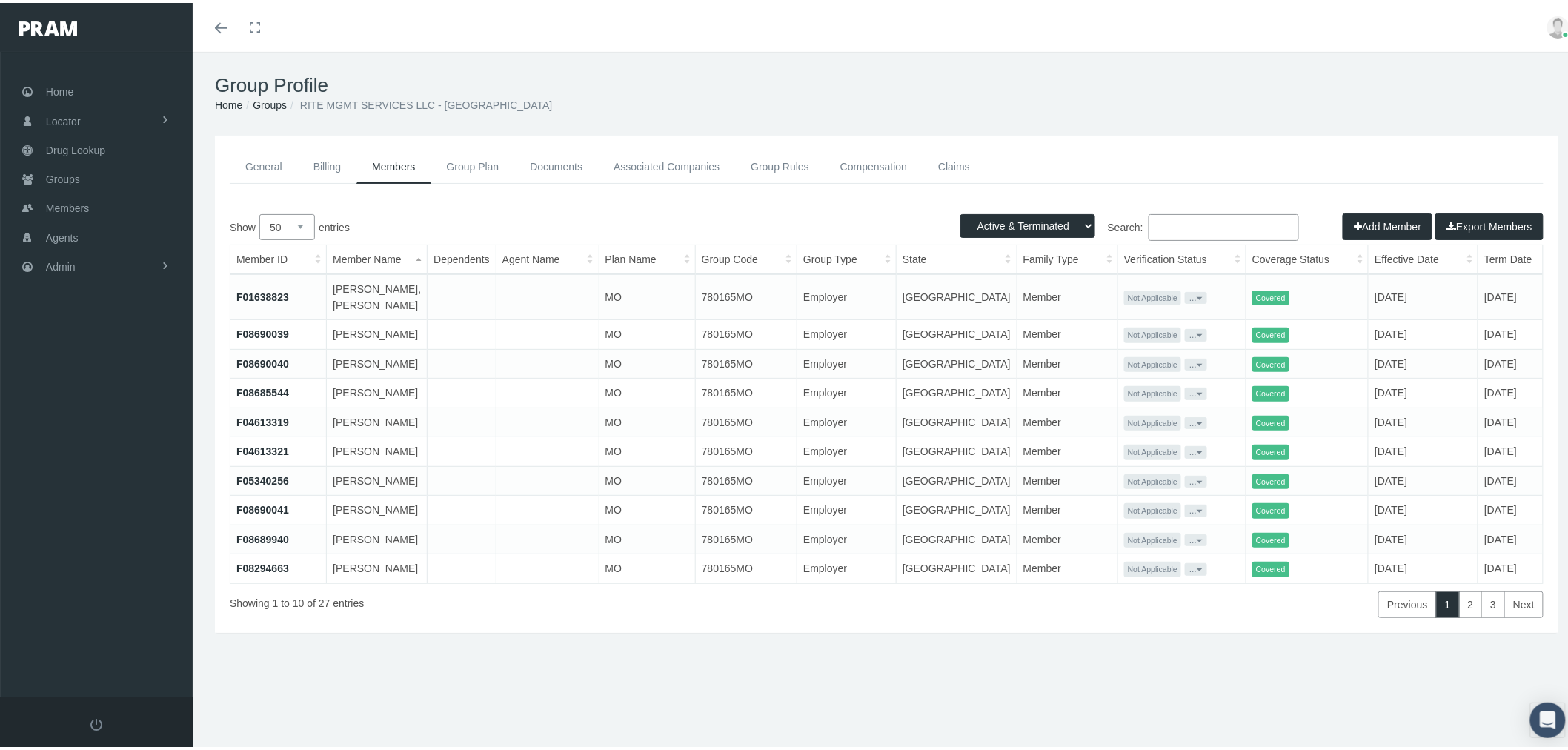
click at [259, 211] on select "10 25 50 100" at bounding box center [287, 224] width 56 height 26
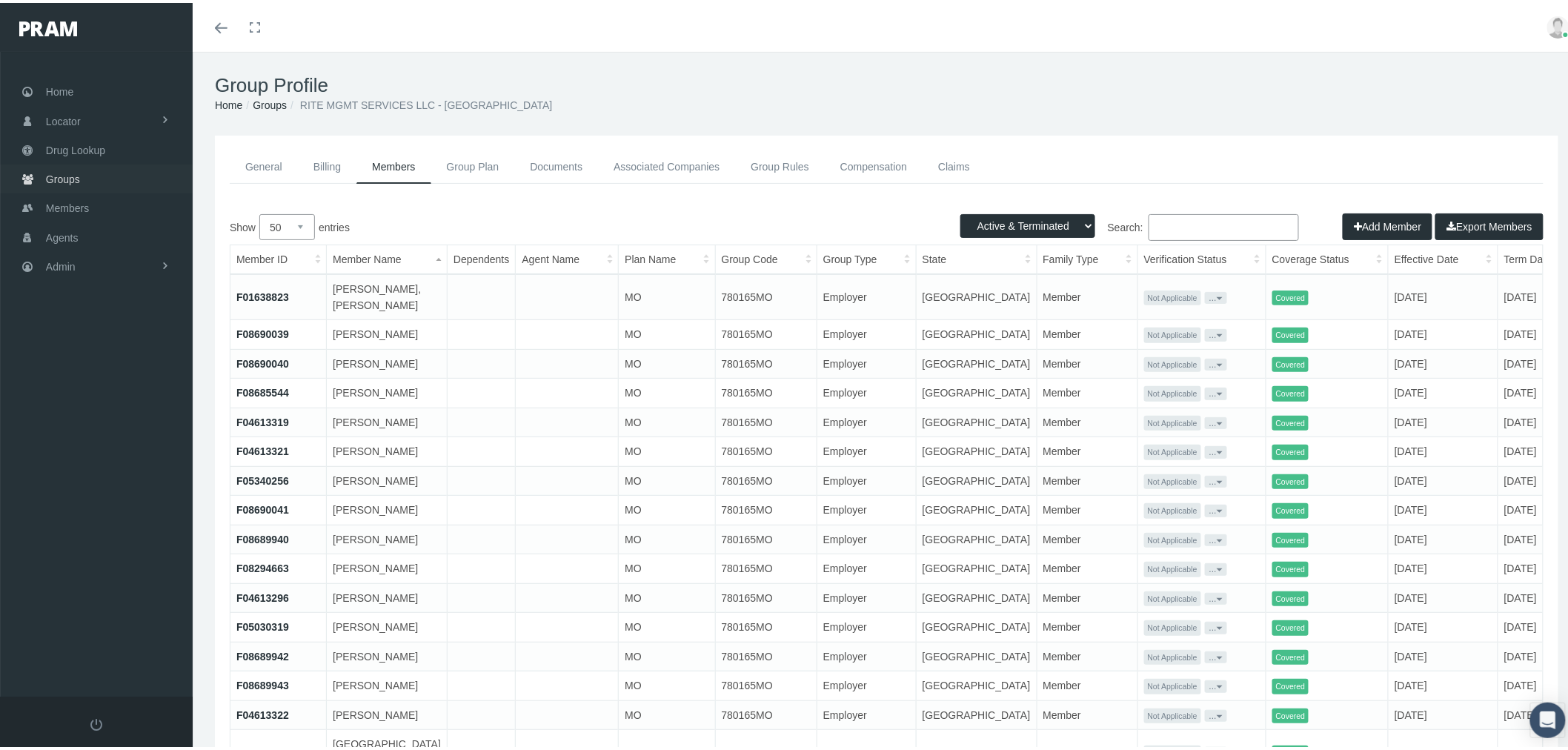
click at [92, 172] on link "Groups" at bounding box center [96, 176] width 193 height 29
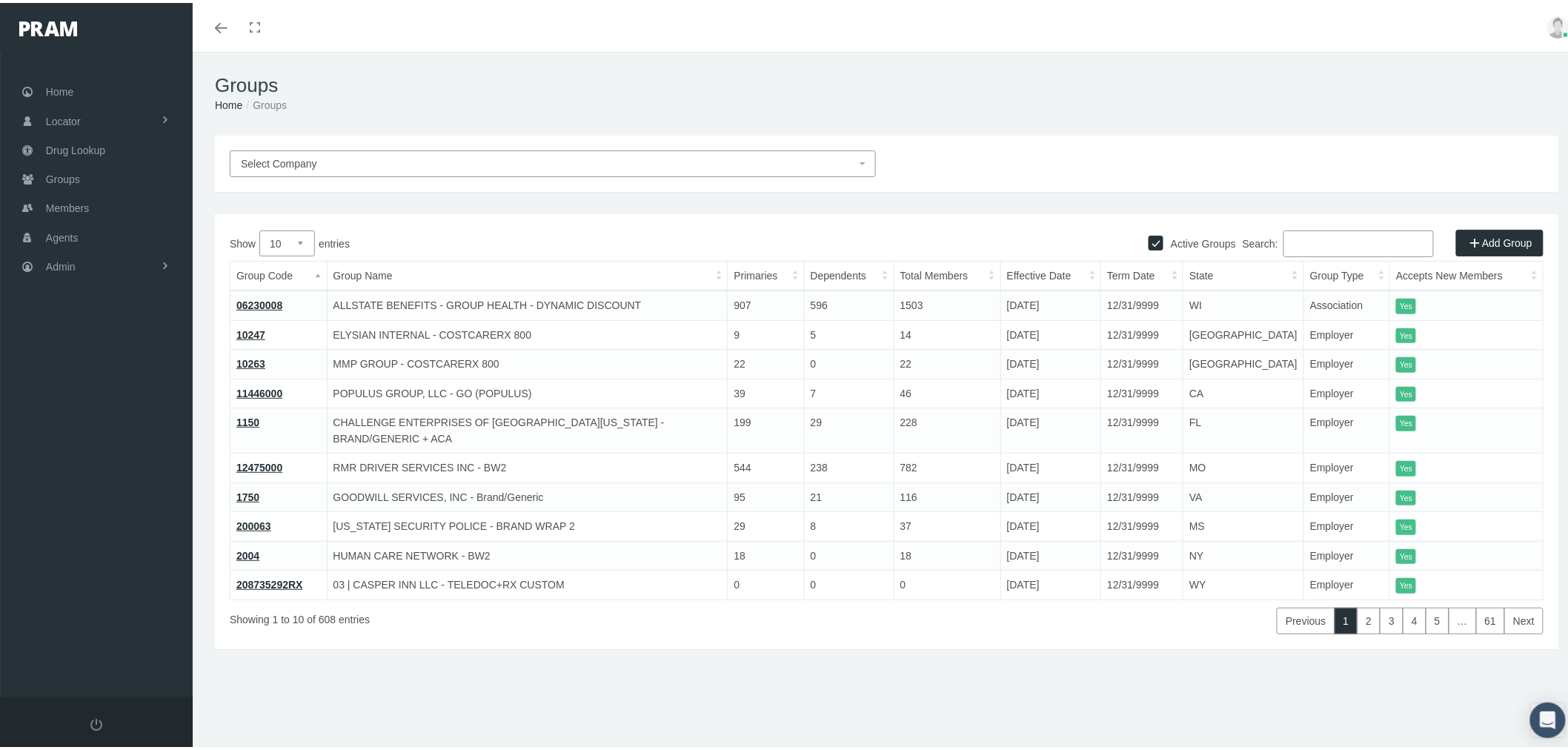
click at [255, 334] on link "10247" at bounding box center [251, 332] width 29 height 12
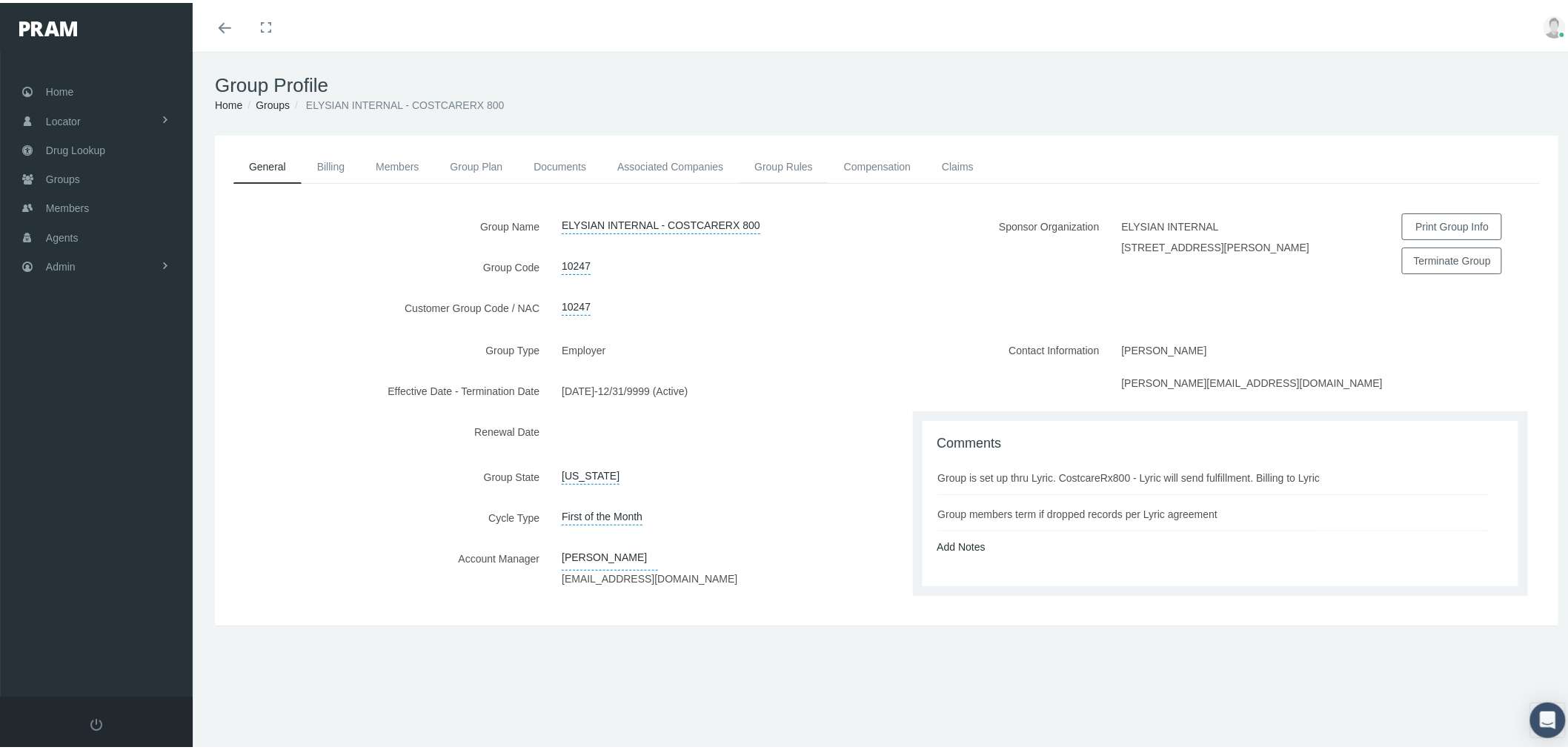
click at [779, 173] on link "Group Rules" at bounding box center [783, 164] width 90 height 32
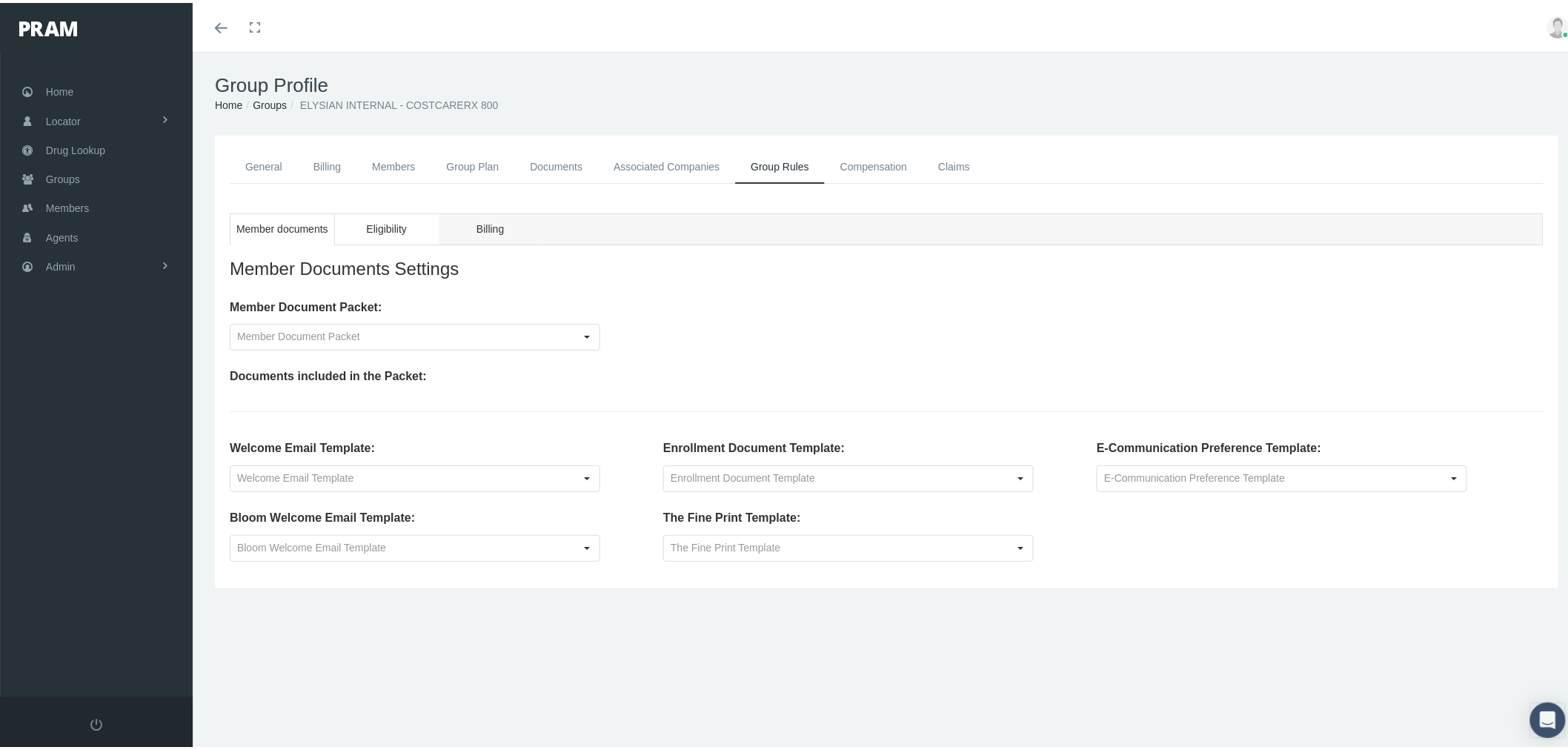
click at [404, 232] on span "Eligibility" at bounding box center [386, 226] width 40 height 19
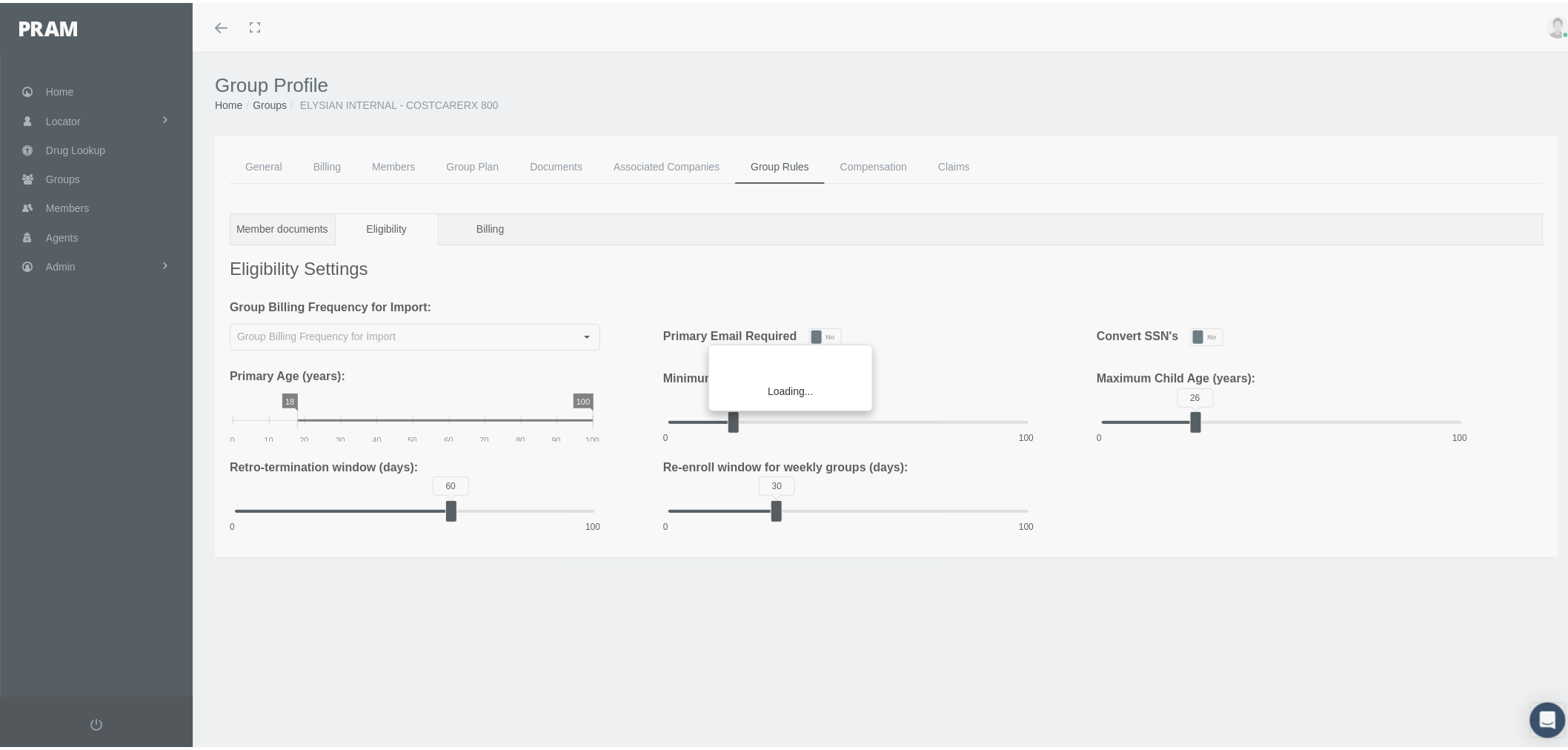
type input "Monthly"
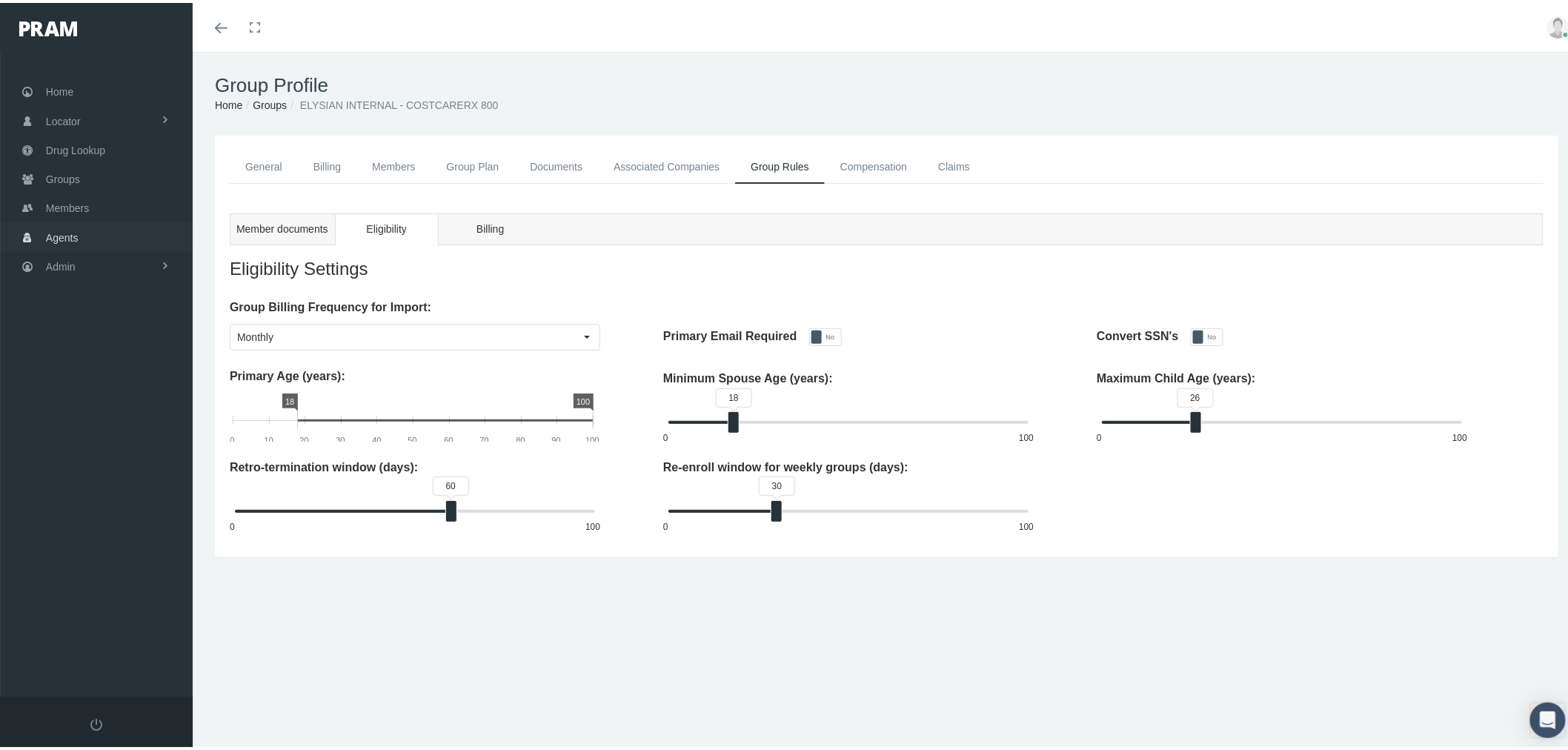
click at [94, 232] on link "Agents" at bounding box center [96, 234] width 193 height 29
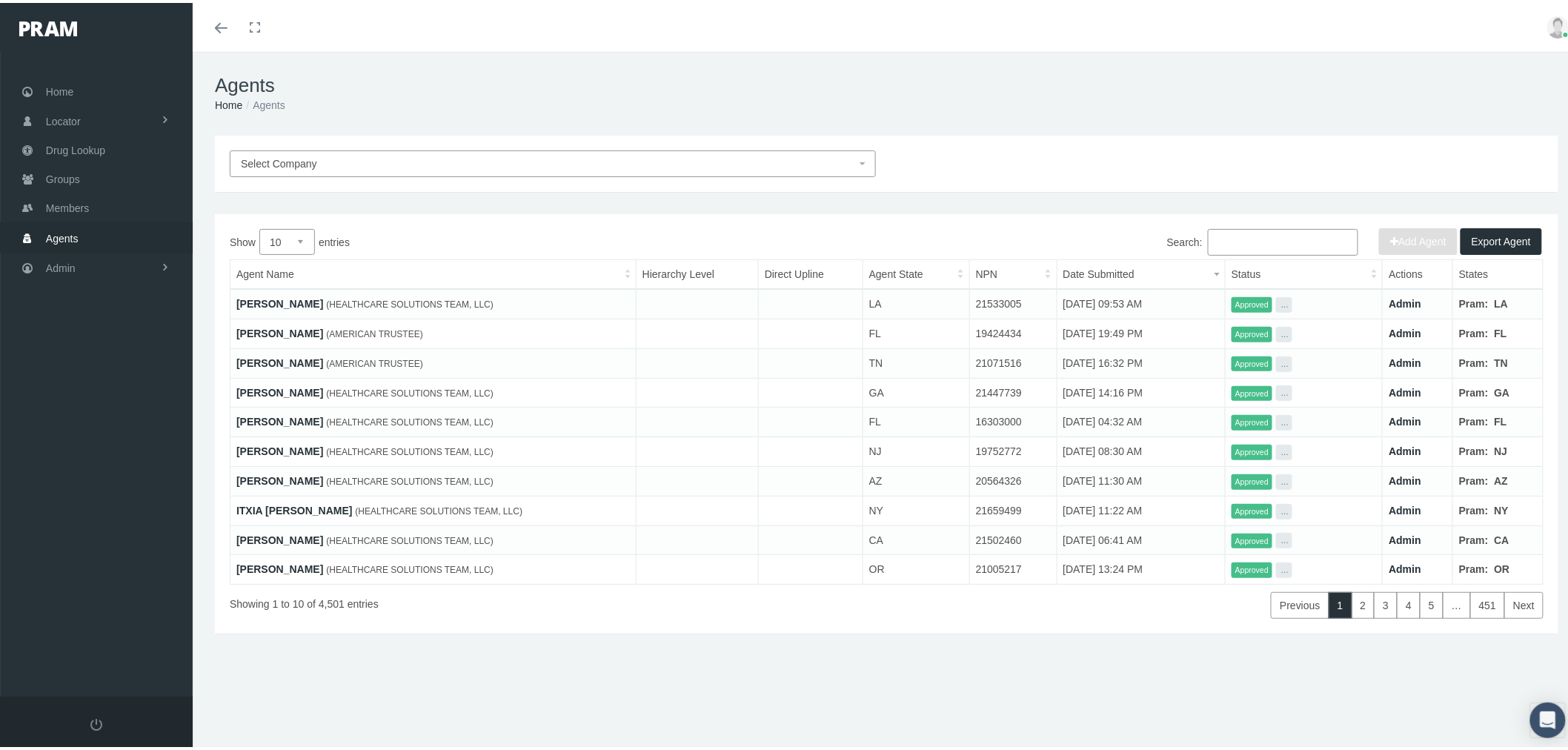
click at [1258, 234] on input "Search:" at bounding box center [1283, 239] width 151 height 27
paste input "[PERSON_NAME]"
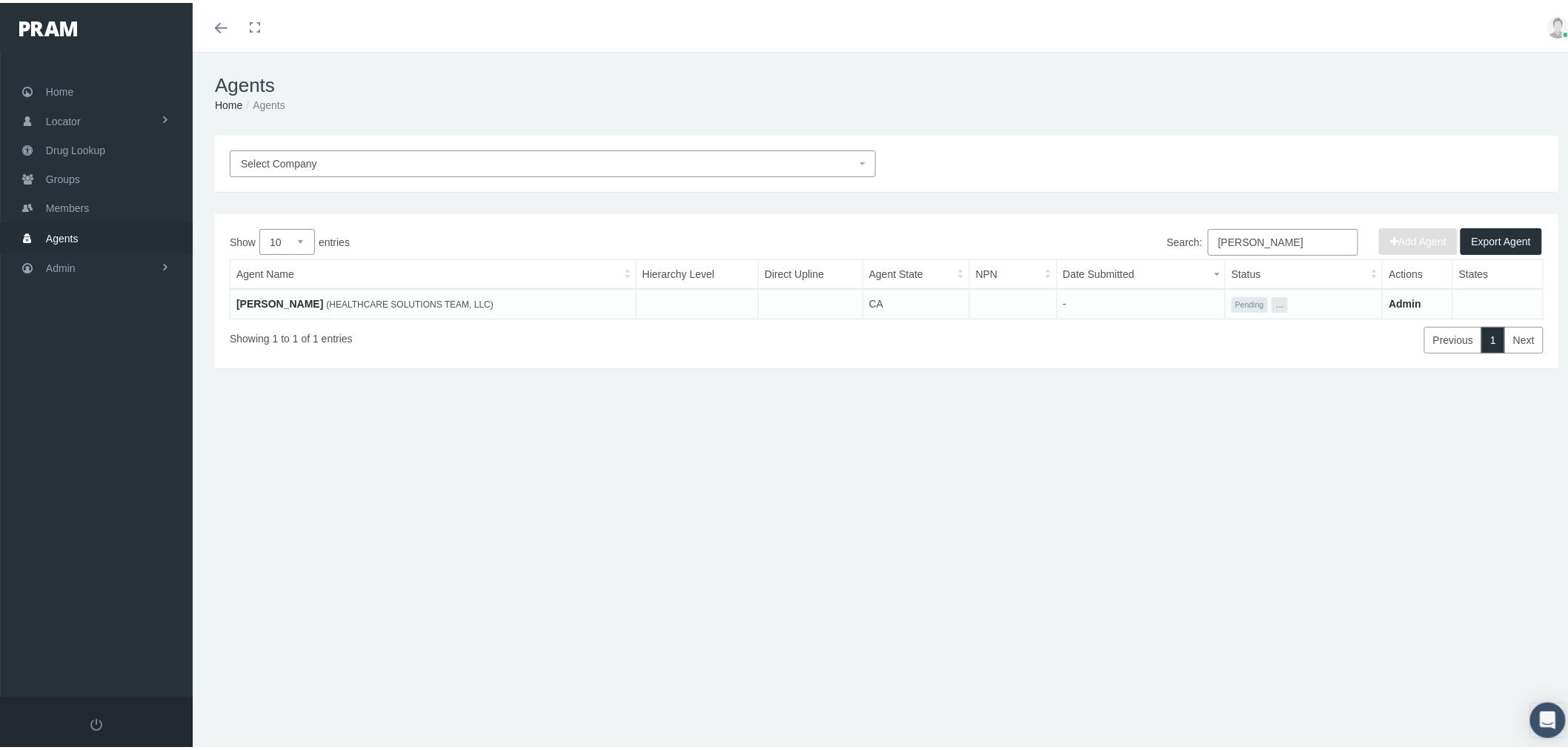
type input "[PERSON_NAME]"
click at [323, 300] on link "[PERSON_NAME]" at bounding box center [279, 300] width 87 height 12
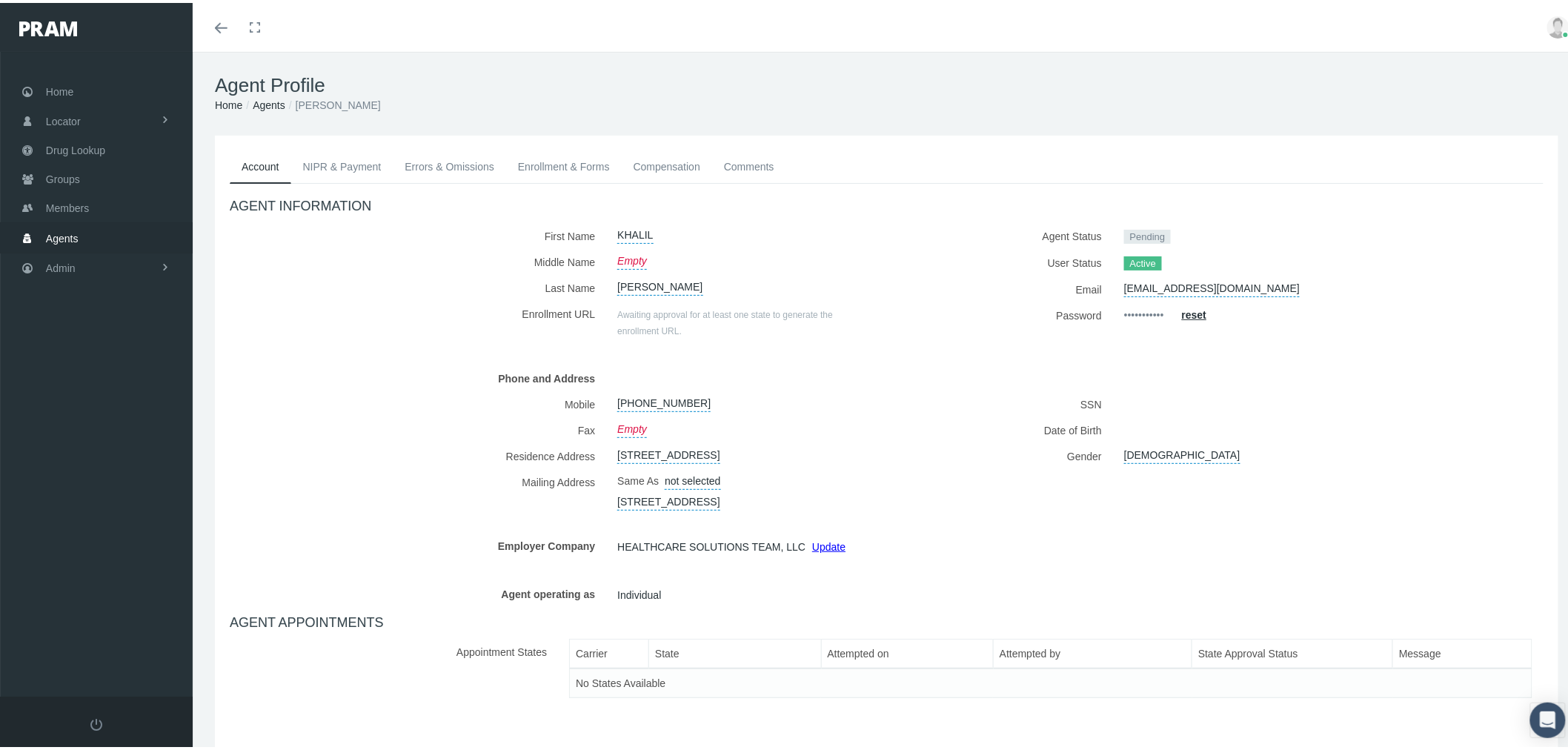
click at [541, 167] on link "Enrollment & Forms" at bounding box center [564, 164] width 116 height 32
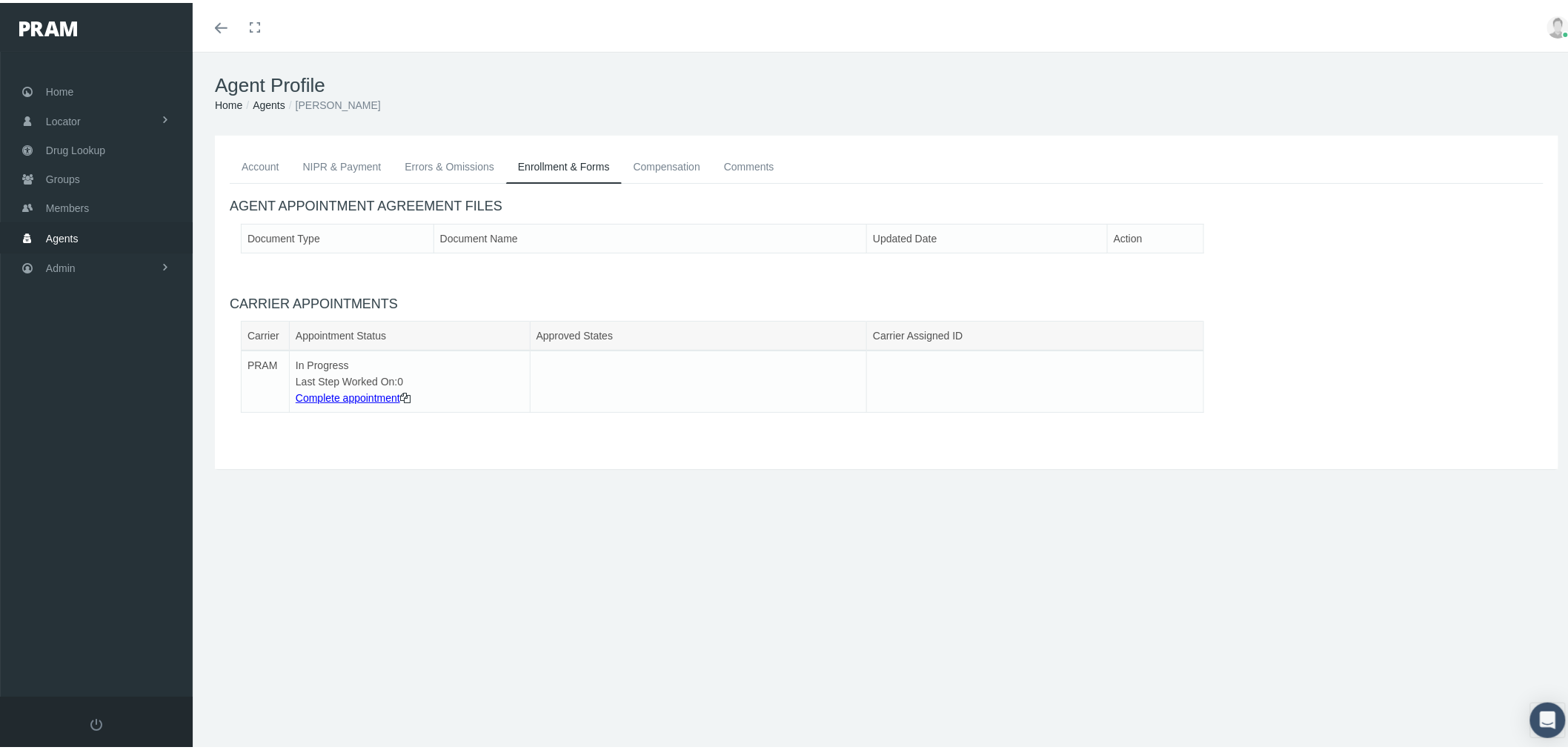
click at [411, 394] on icon at bounding box center [405, 395] width 11 height 16
click at [409, 393] on icon at bounding box center [405, 395] width 11 height 16
click at [253, 158] on link "Account" at bounding box center [261, 164] width 62 height 32
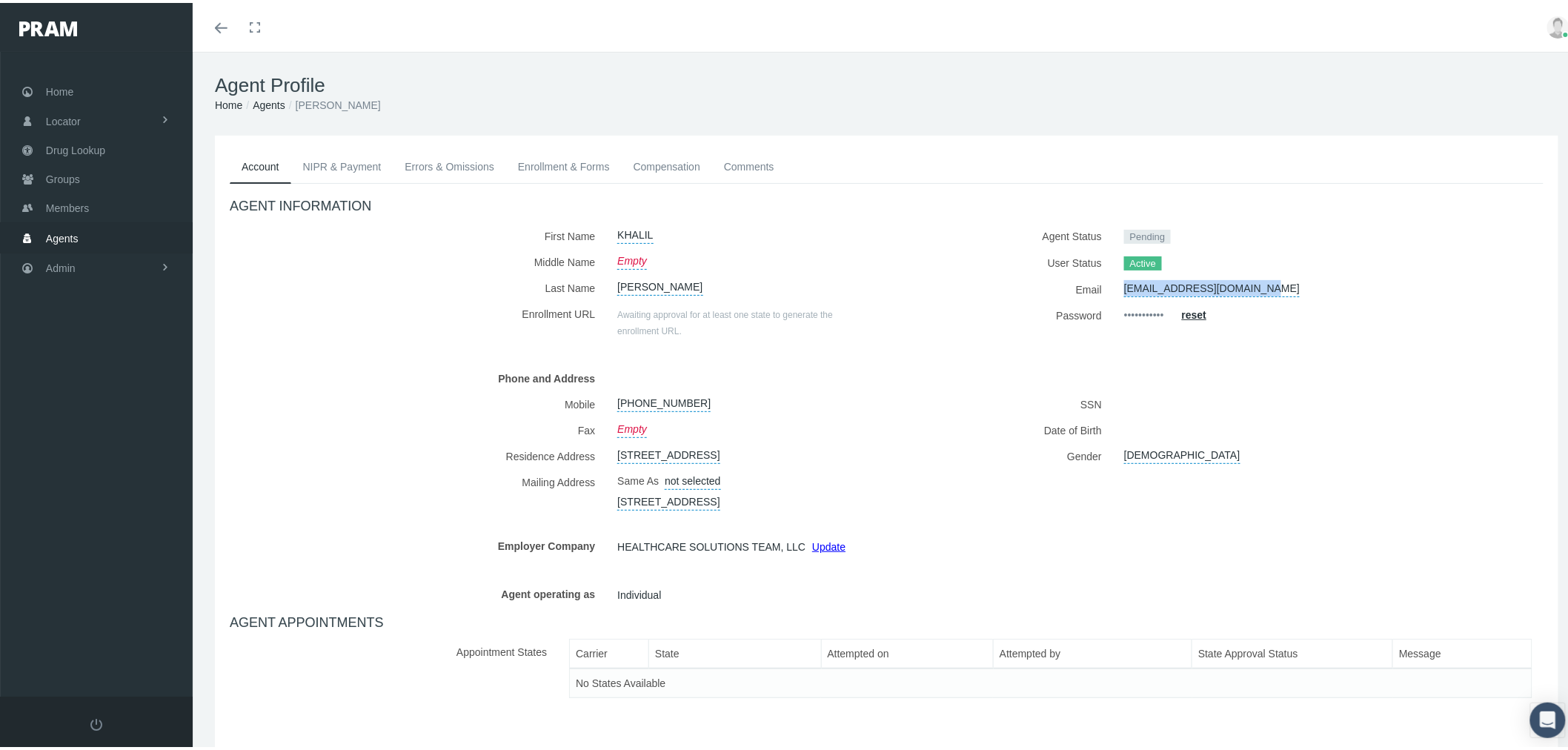
drag, startPoint x: 1257, startPoint y: 284, endPoint x: 1116, endPoint y: 280, distance: 141.1
click at [1116, 280] on div "[EMAIL_ADDRESS][DOMAIN_NAME]" at bounding box center [1301, 287] width 377 height 26
copy link "[EMAIL_ADDRESS][DOMAIN_NAME]"
